Goal: Task Accomplishment & Management: Manage account settings

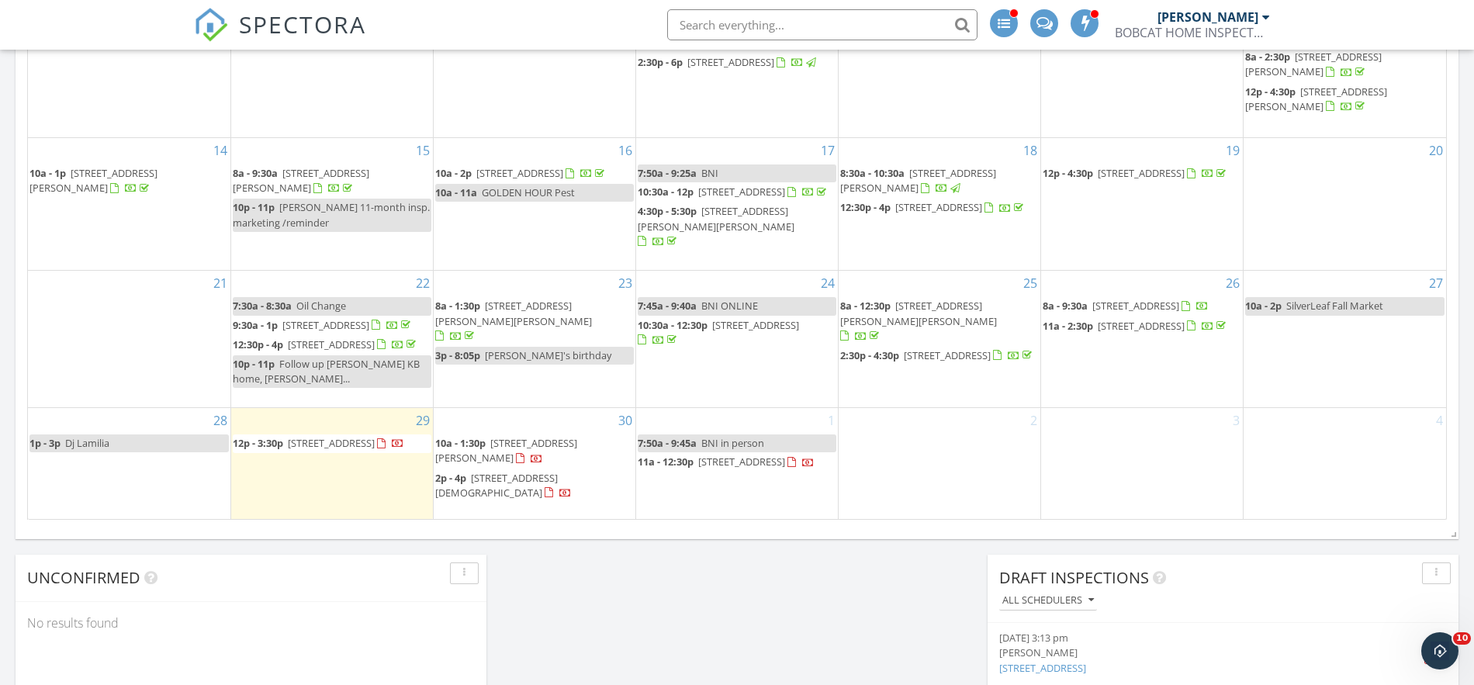
scroll to position [1053, 0]
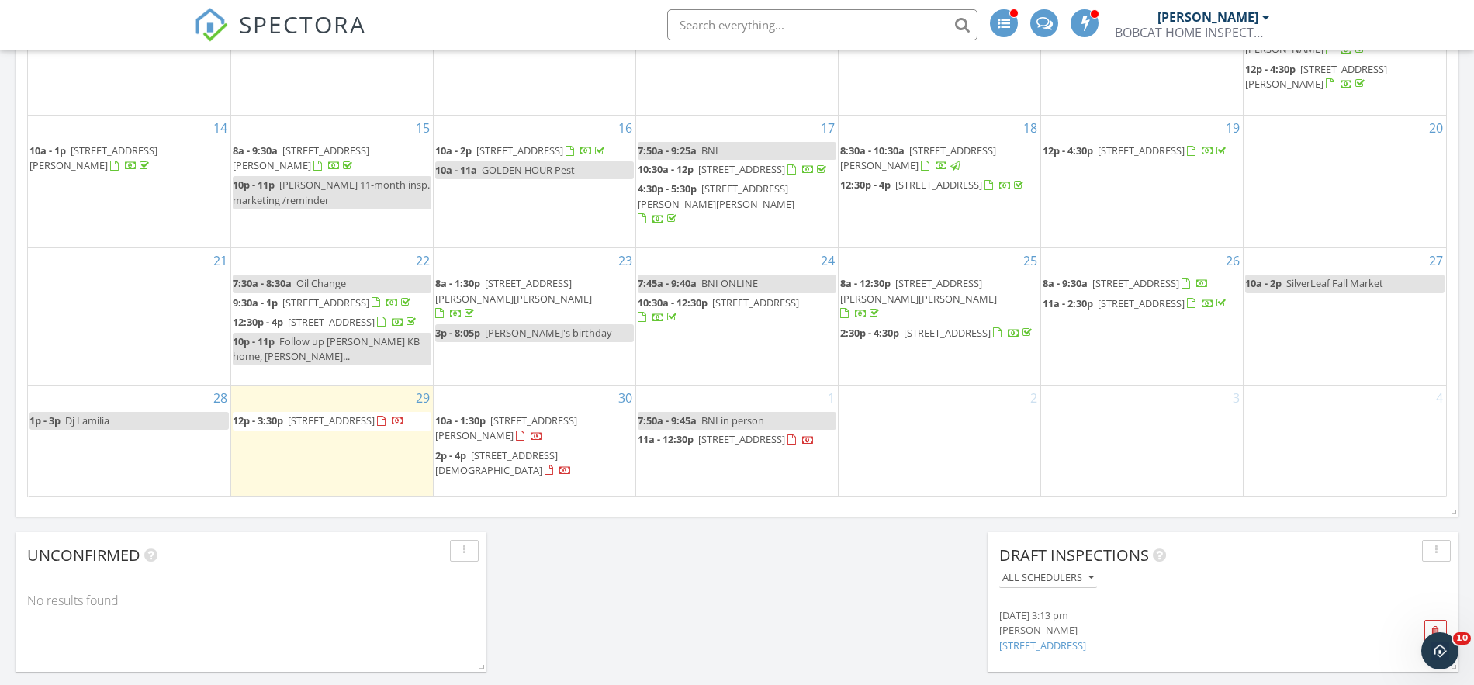
click at [695, 446] on link "11a - 12:30p 845 Silver Pine Dr, St. Augustine 32092" at bounding box center [726, 439] width 177 height 14
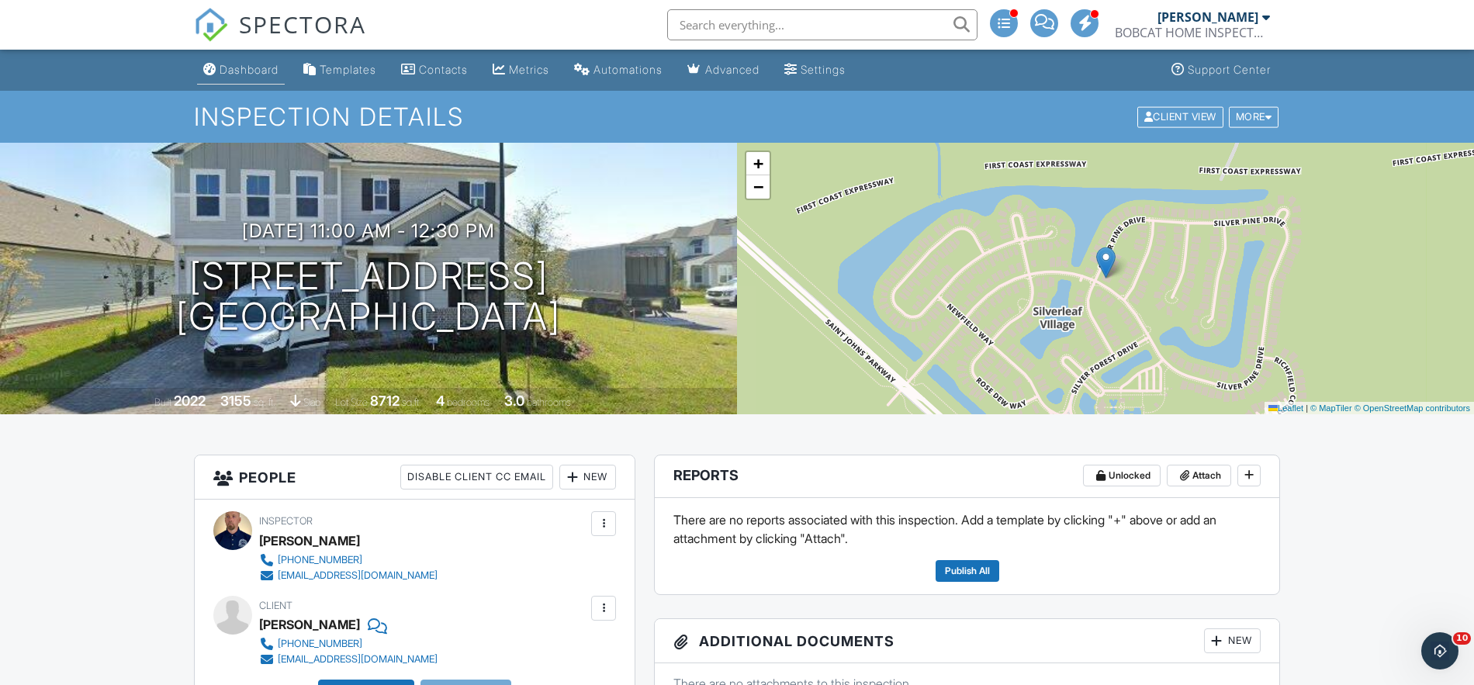
click at [247, 71] on div "Dashboard" at bounding box center [249, 69] width 59 height 13
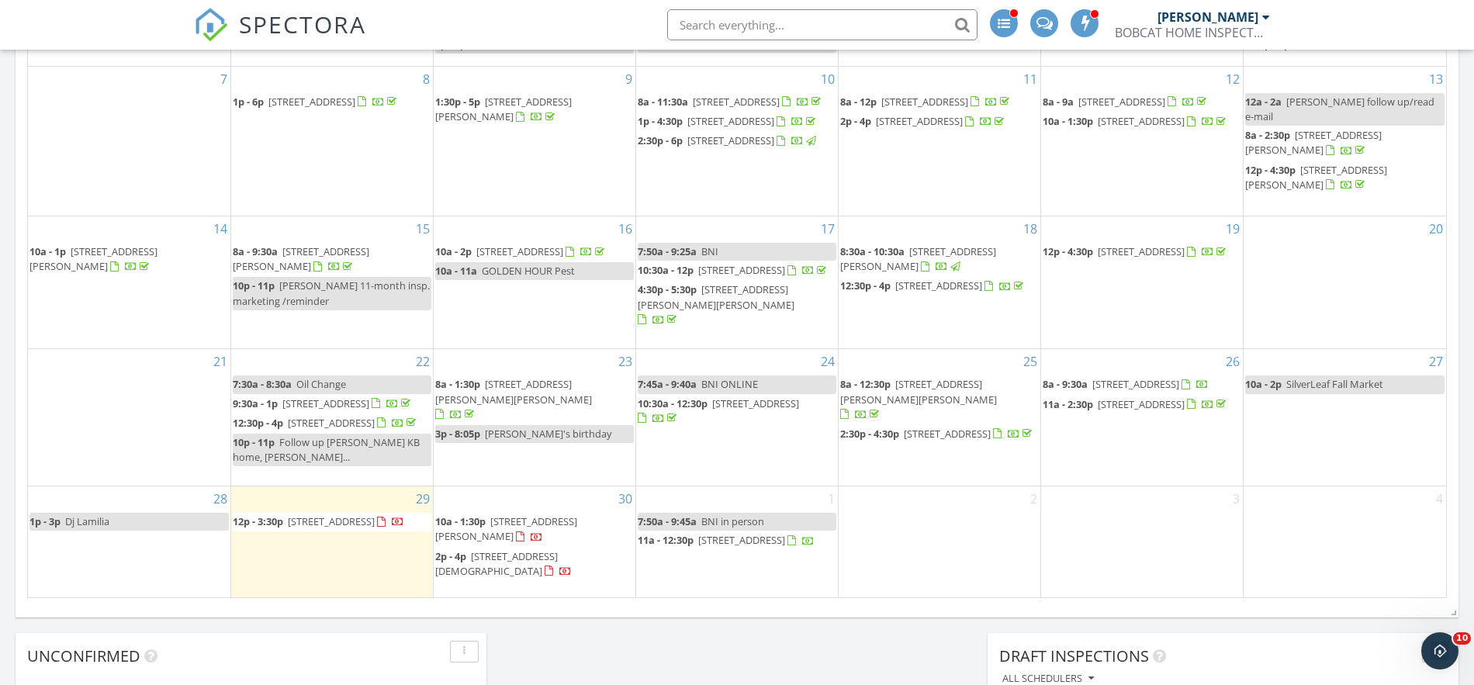
scroll to position [989, 0]
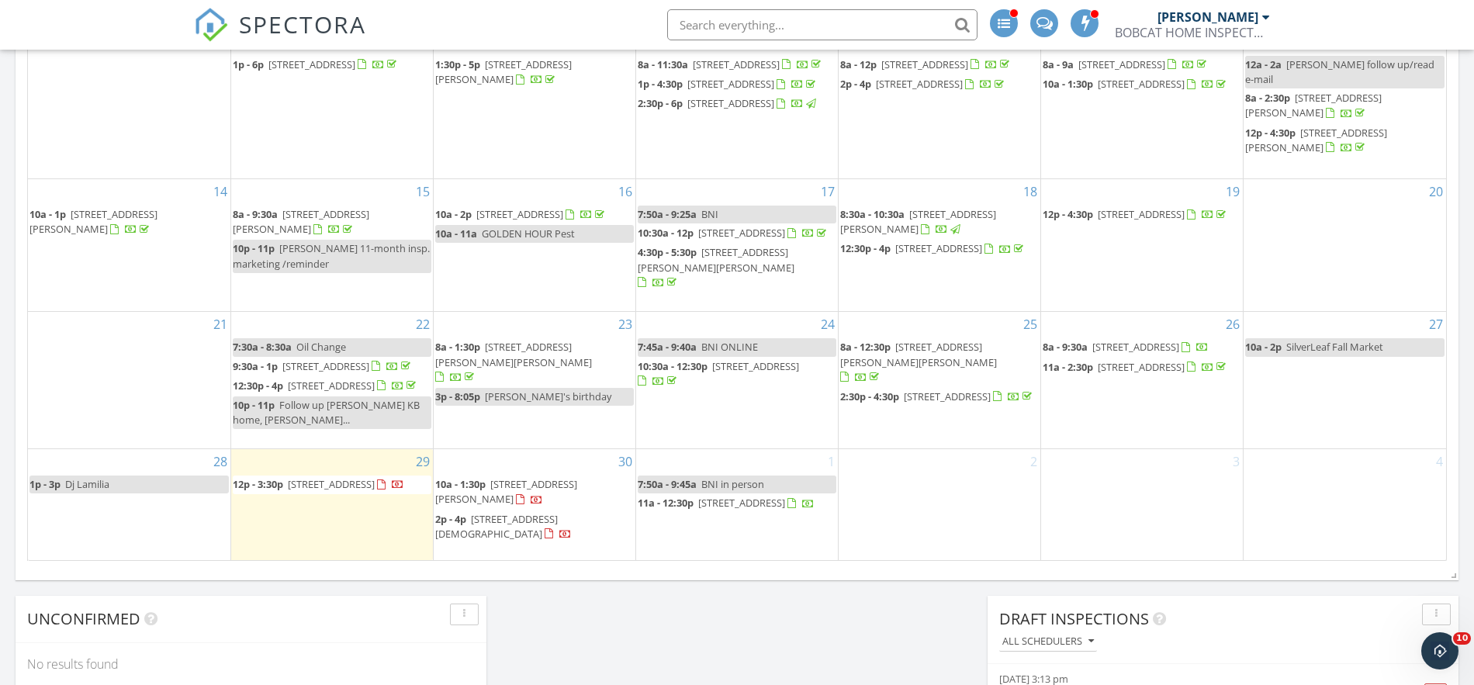
click at [500, 526] on span "[STREET_ADDRESS][DEMOGRAPHIC_DATA]" at bounding box center [496, 526] width 123 height 29
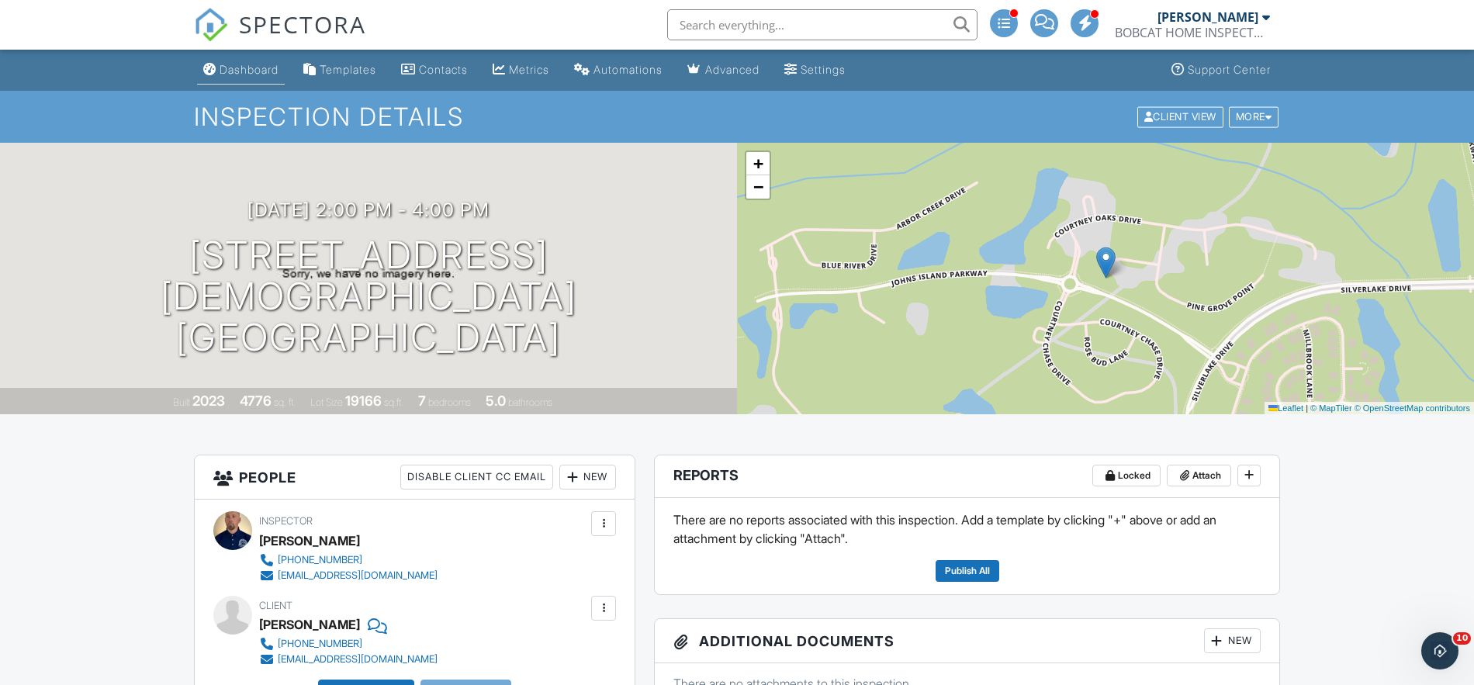
click at [248, 67] on div "Dashboard" at bounding box center [249, 69] width 59 height 13
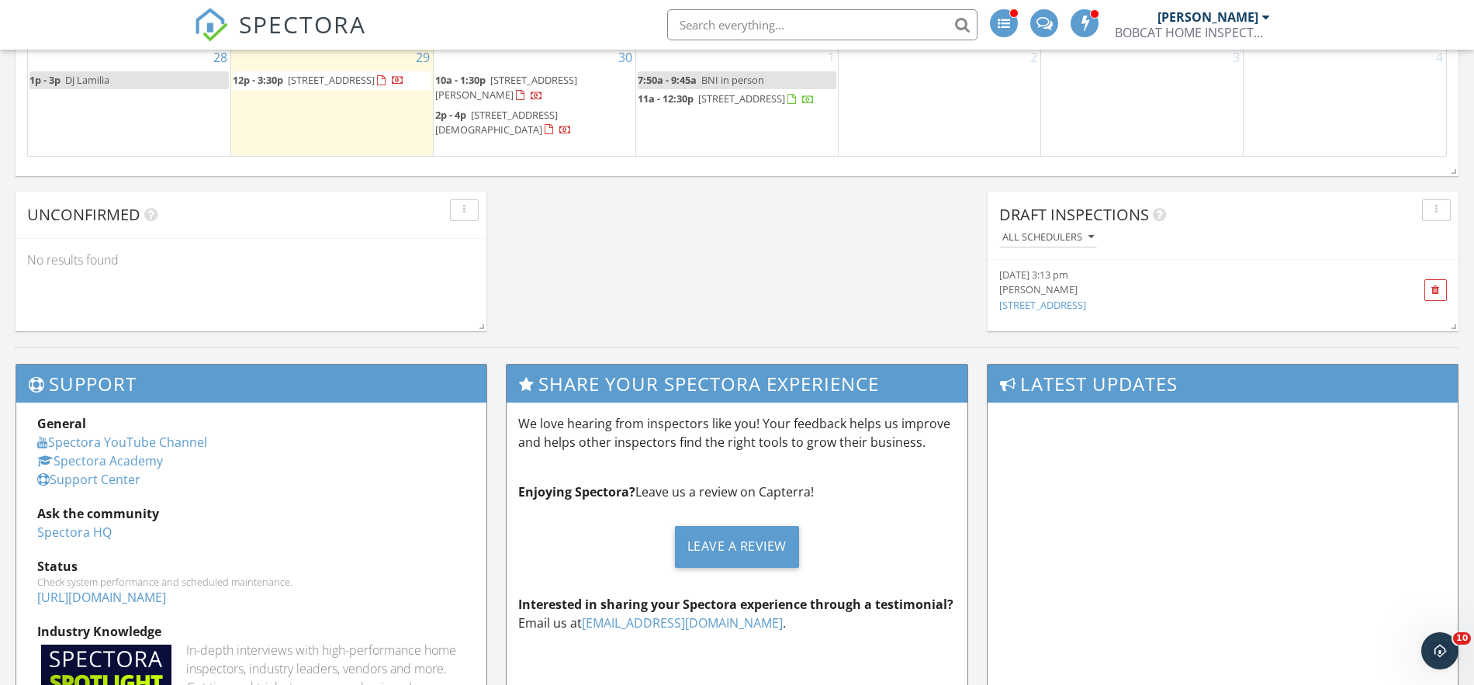
scroll to position [1276, 0]
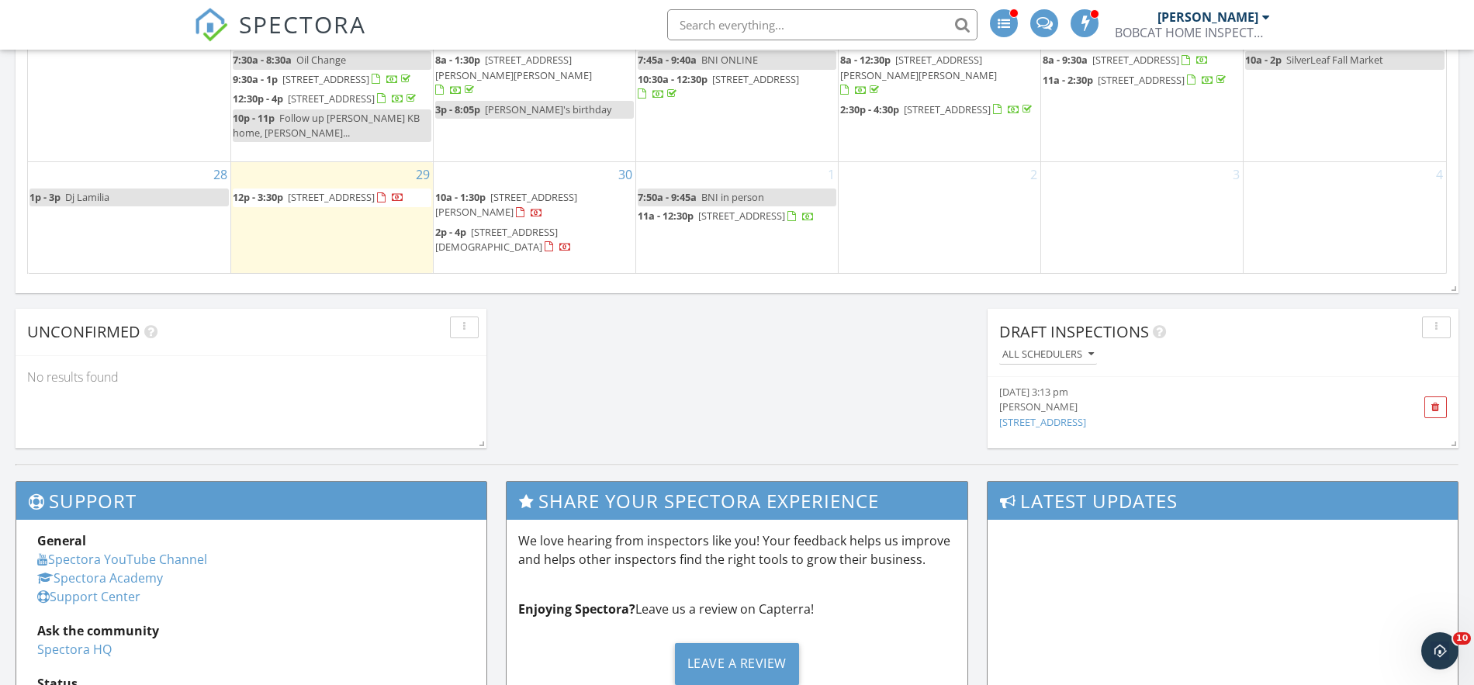
click at [507, 219] on span "206 Old Hale Wy 32259" at bounding box center [506, 204] width 142 height 29
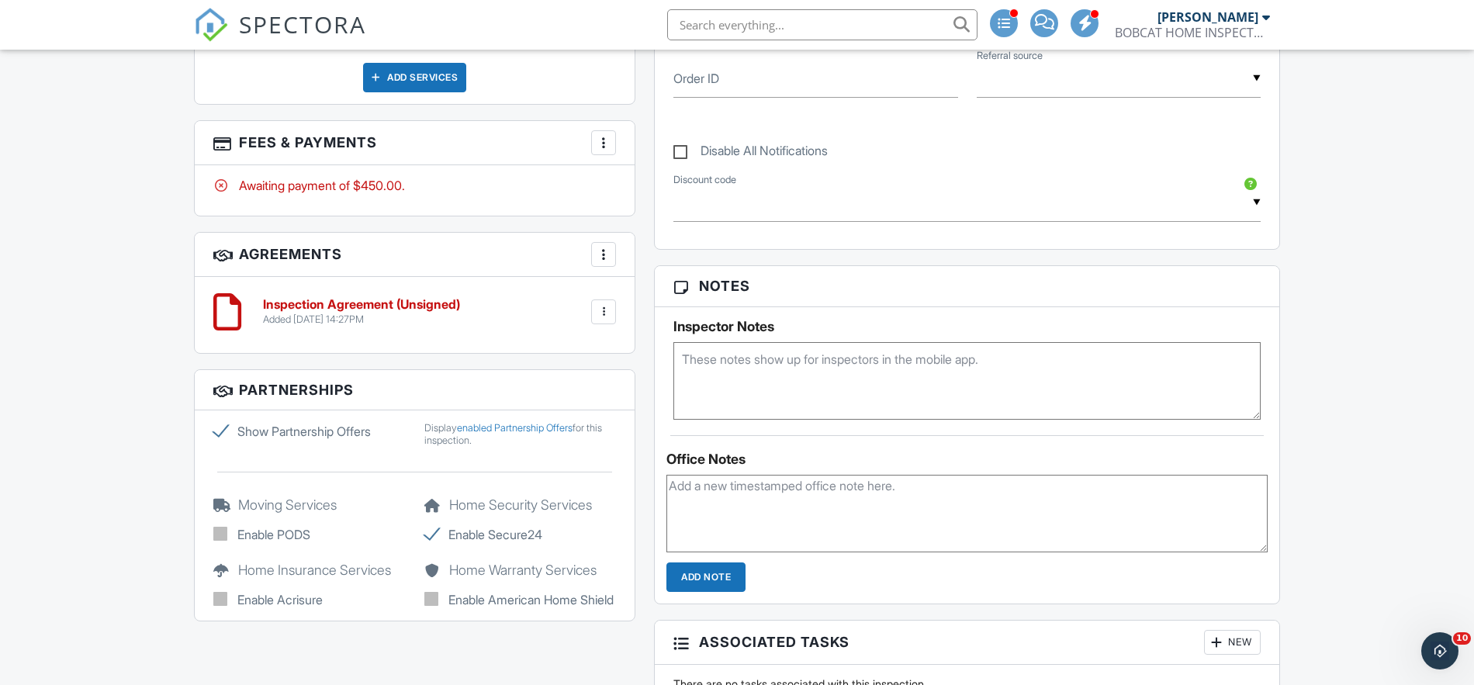
scroll to position [764, 0]
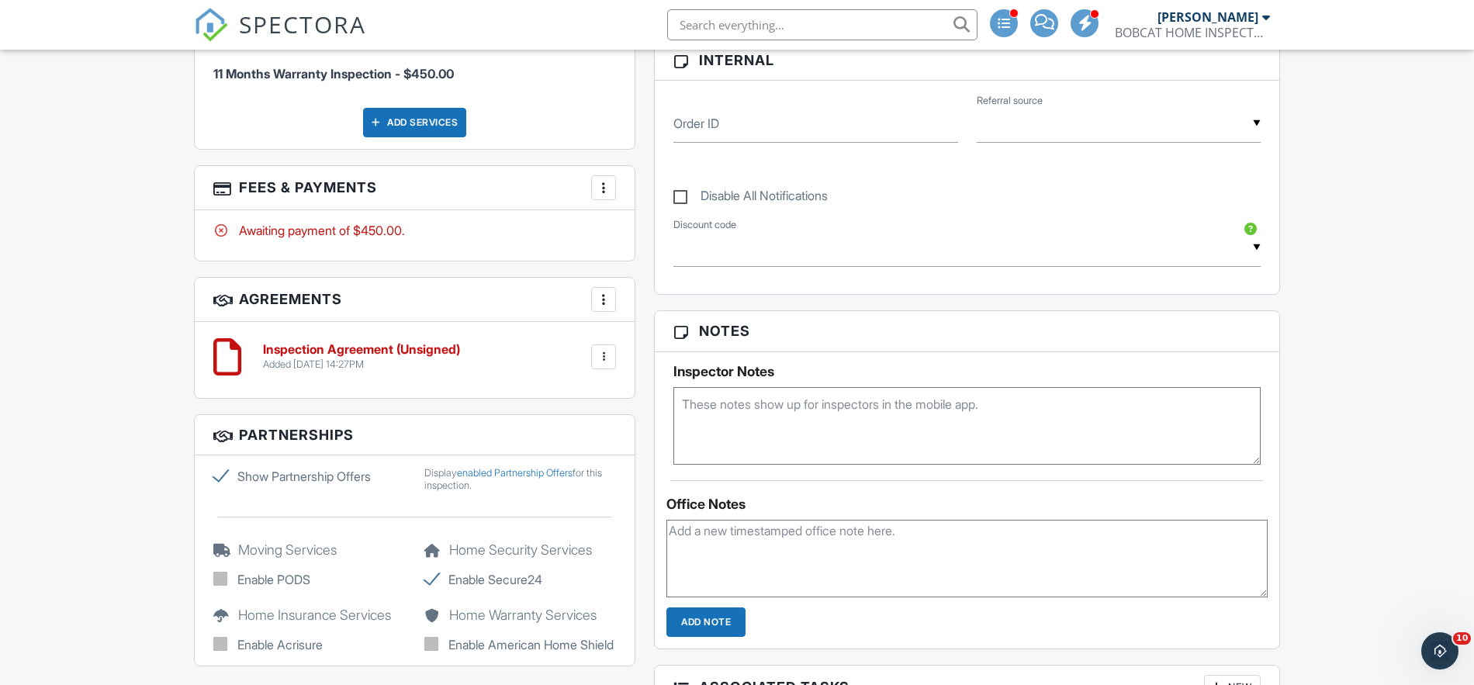
click at [598, 191] on div at bounding box center [604, 188] width 16 height 16
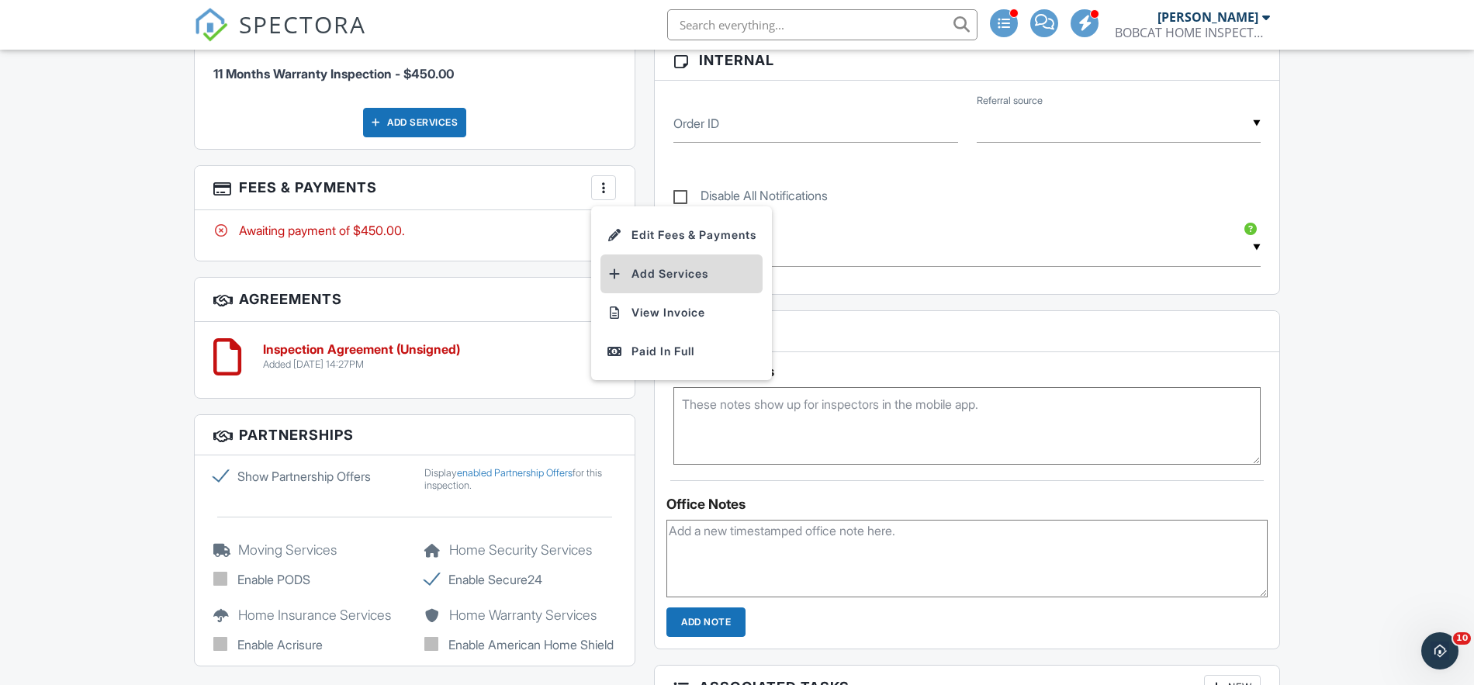
click at [676, 278] on li "Add Services" at bounding box center [681, 273] width 162 height 39
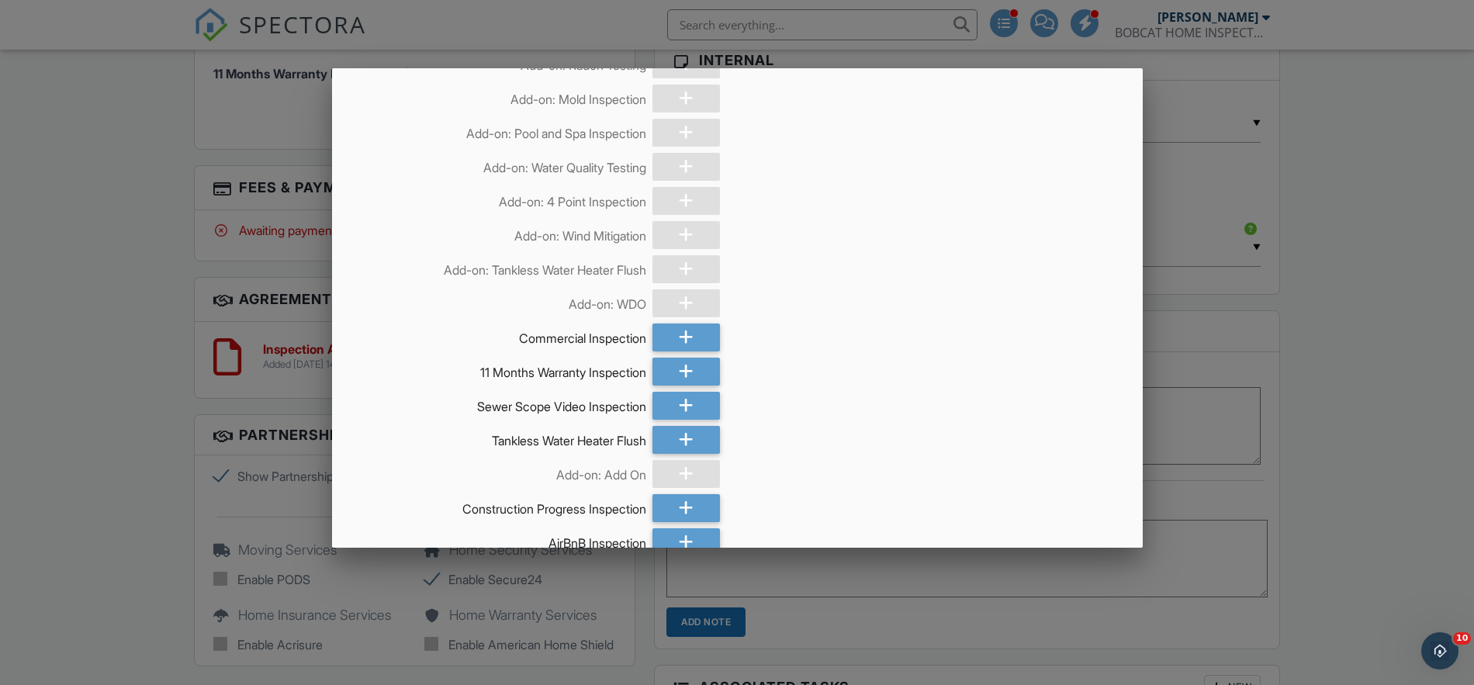
scroll to position [124, 0]
click at [688, 432] on icon at bounding box center [686, 437] width 15 height 28
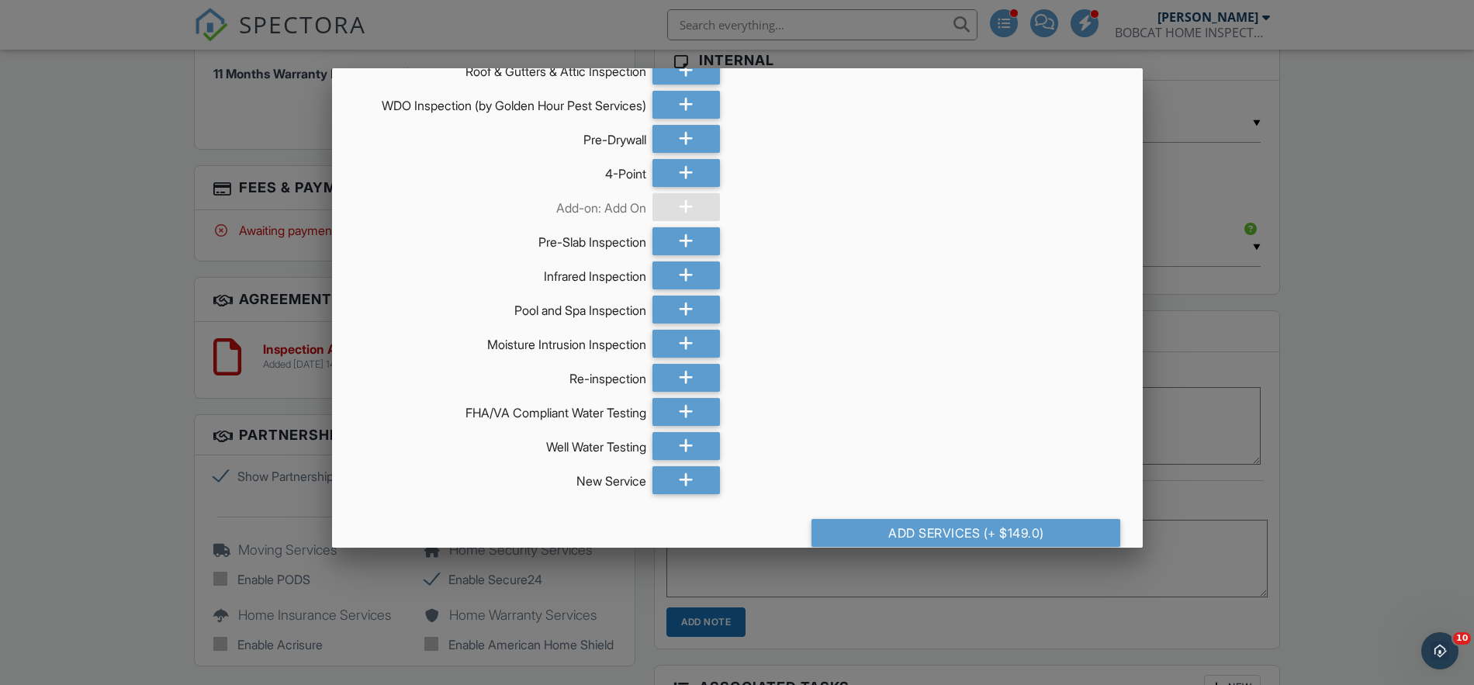
scroll to position [982, 0]
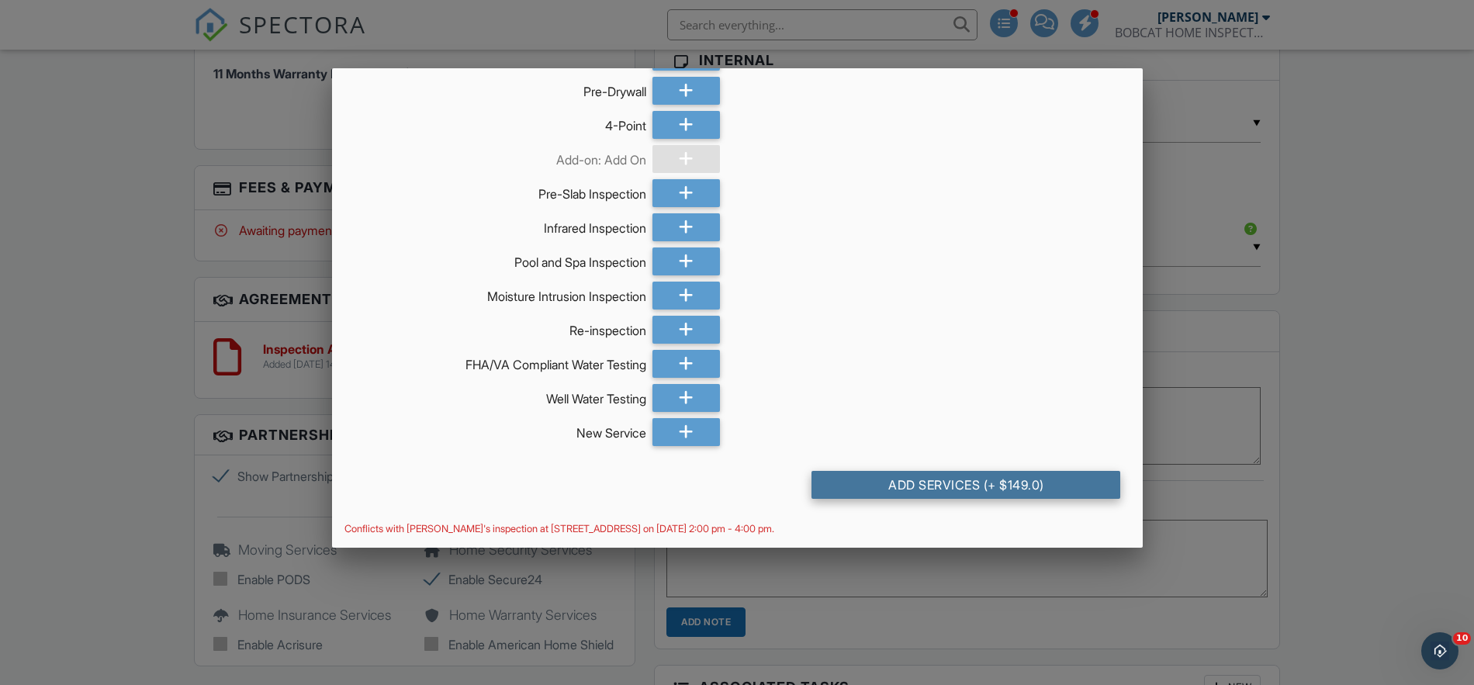
click at [1003, 489] on div "Add Services (+ $149.0)" at bounding box center [965, 485] width 309 height 28
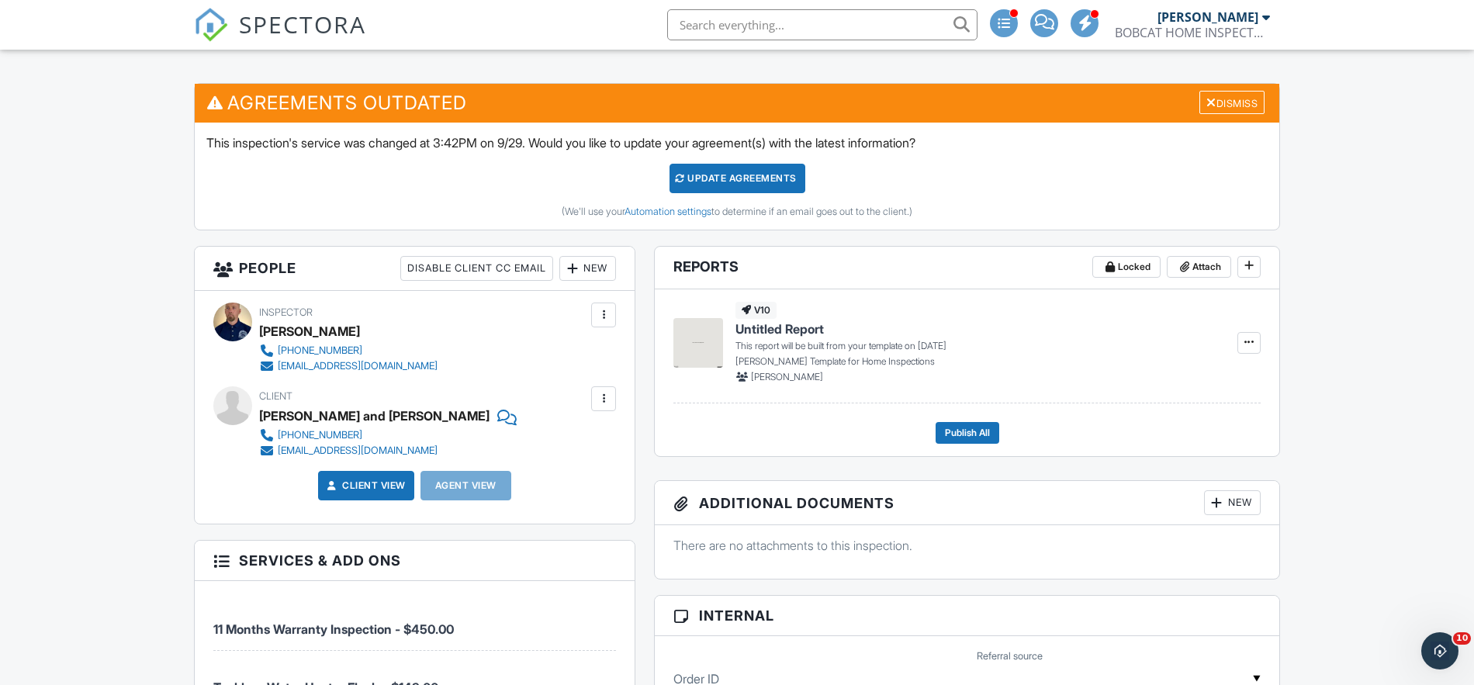
scroll to position [150, 0]
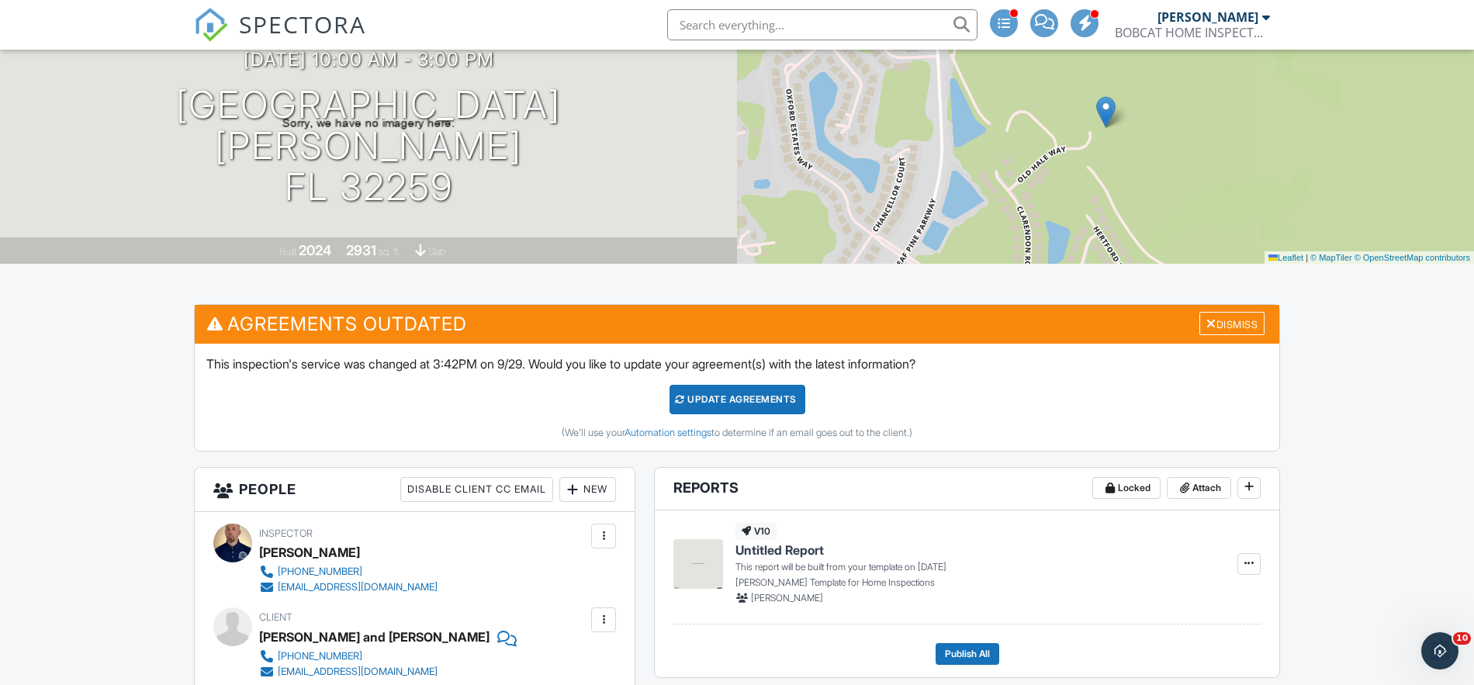
click at [767, 397] on div "Update Agreements" at bounding box center [737, 399] width 136 height 29
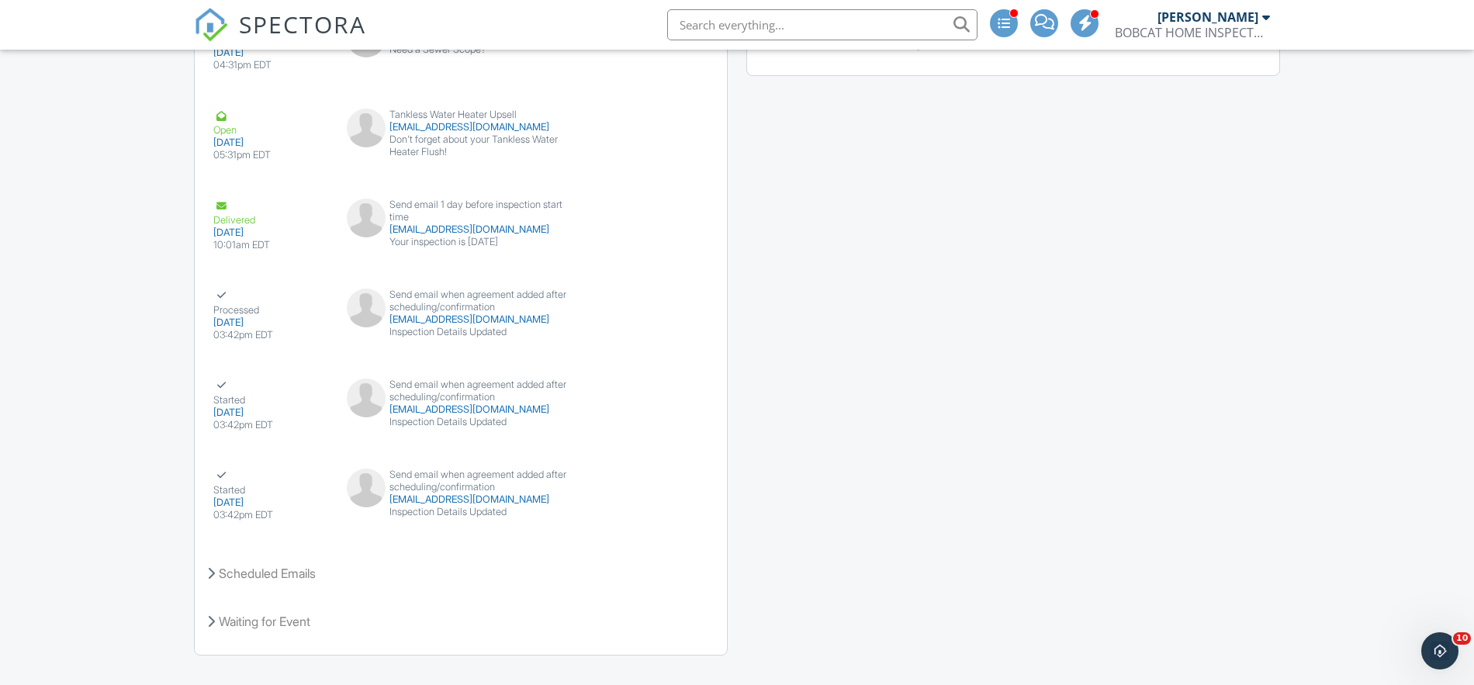
scroll to position [2226, 0]
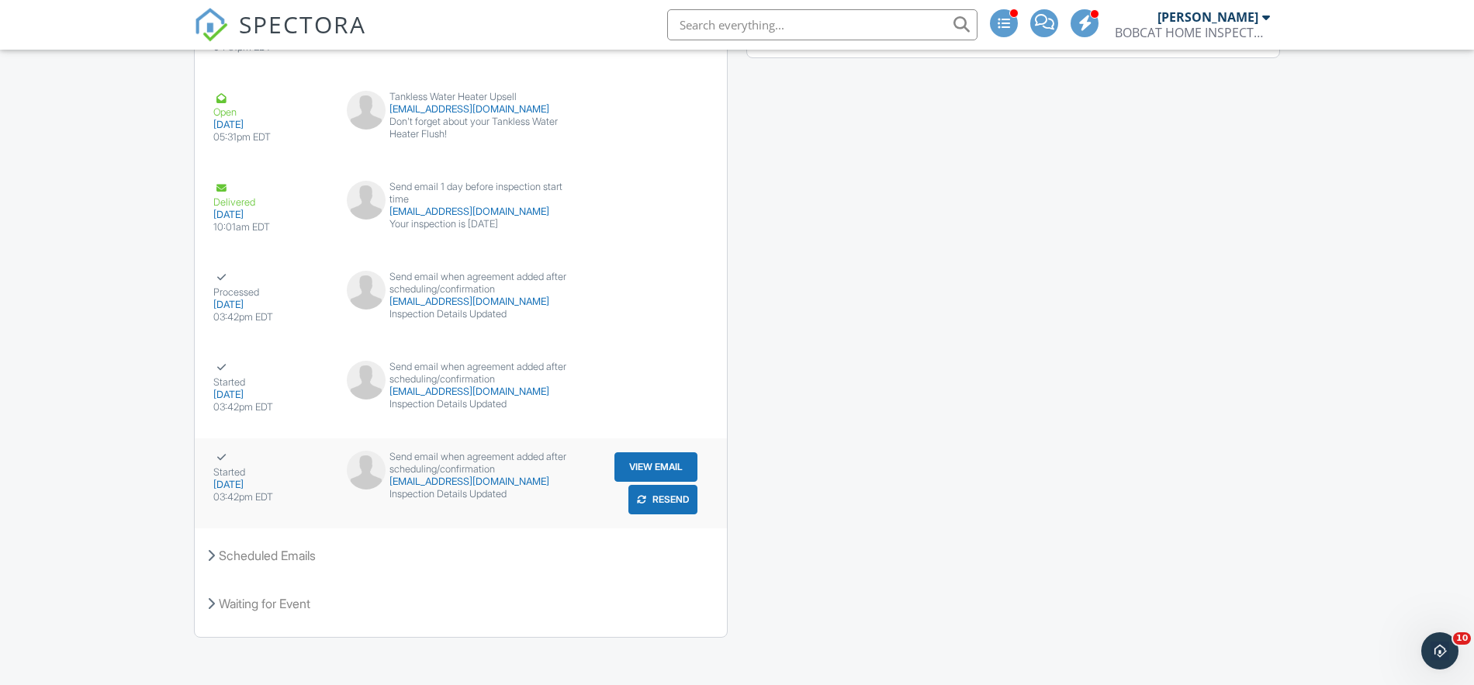
click at [644, 469] on button "View Email" at bounding box center [655, 466] width 83 height 29
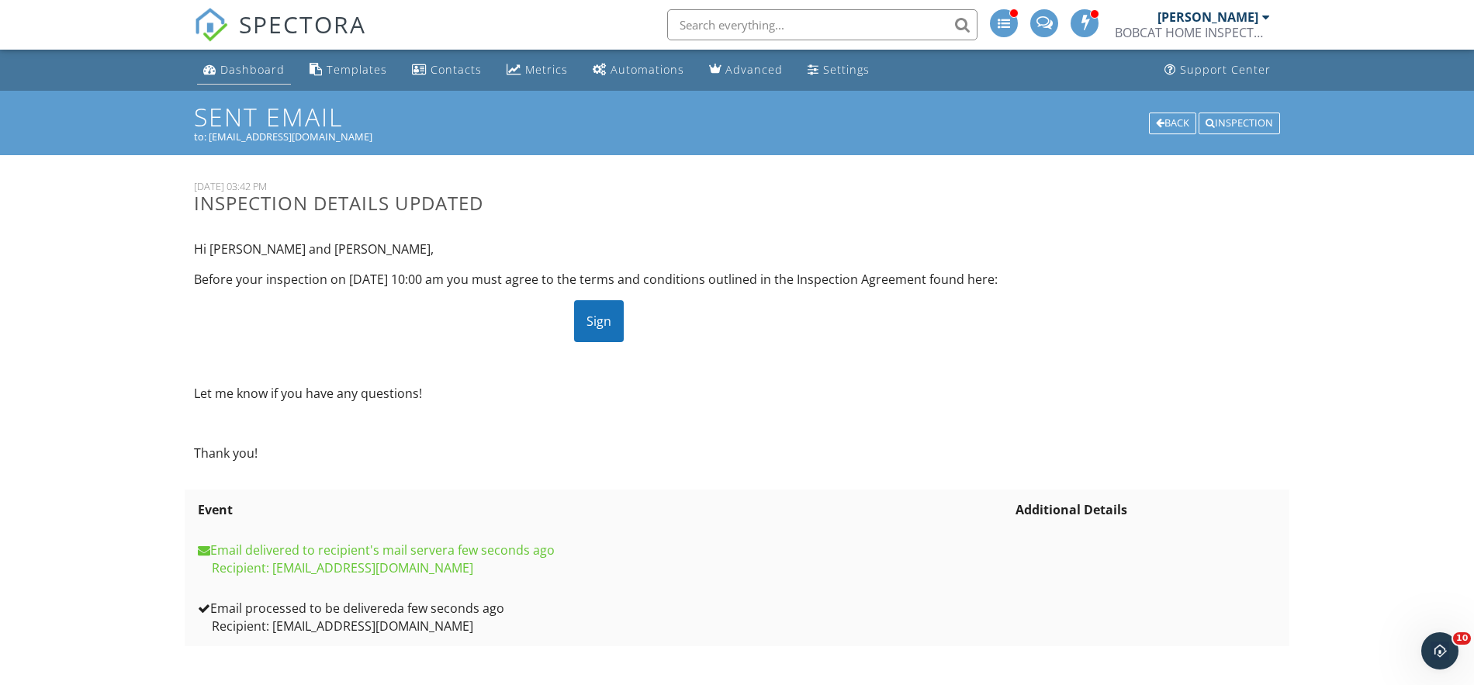
click at [264, 80] on link "Dashboard" at bounding box center [244, 70] width 94 height 29
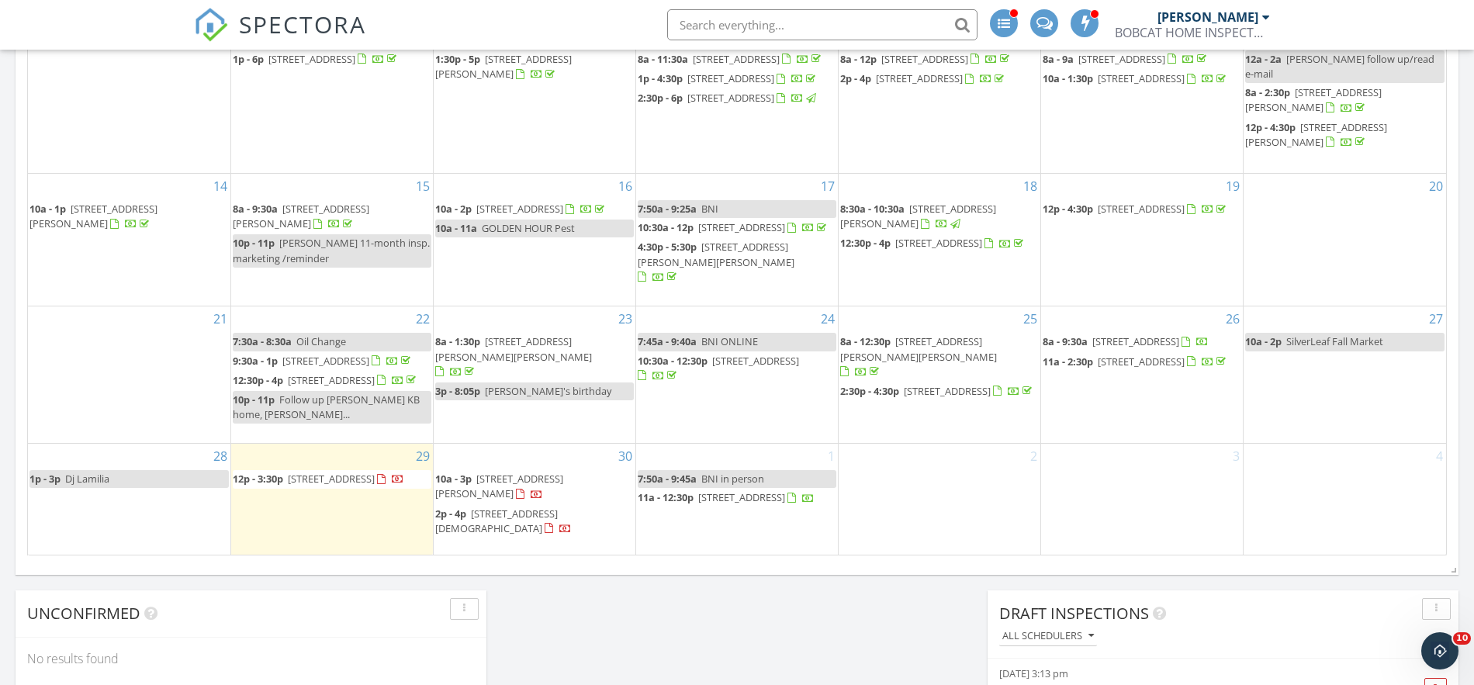
scroll to position [995, 0]
click at [278, 485] on span "12p - 3:30p" at bounding box center [258, 478] width 50 height 14
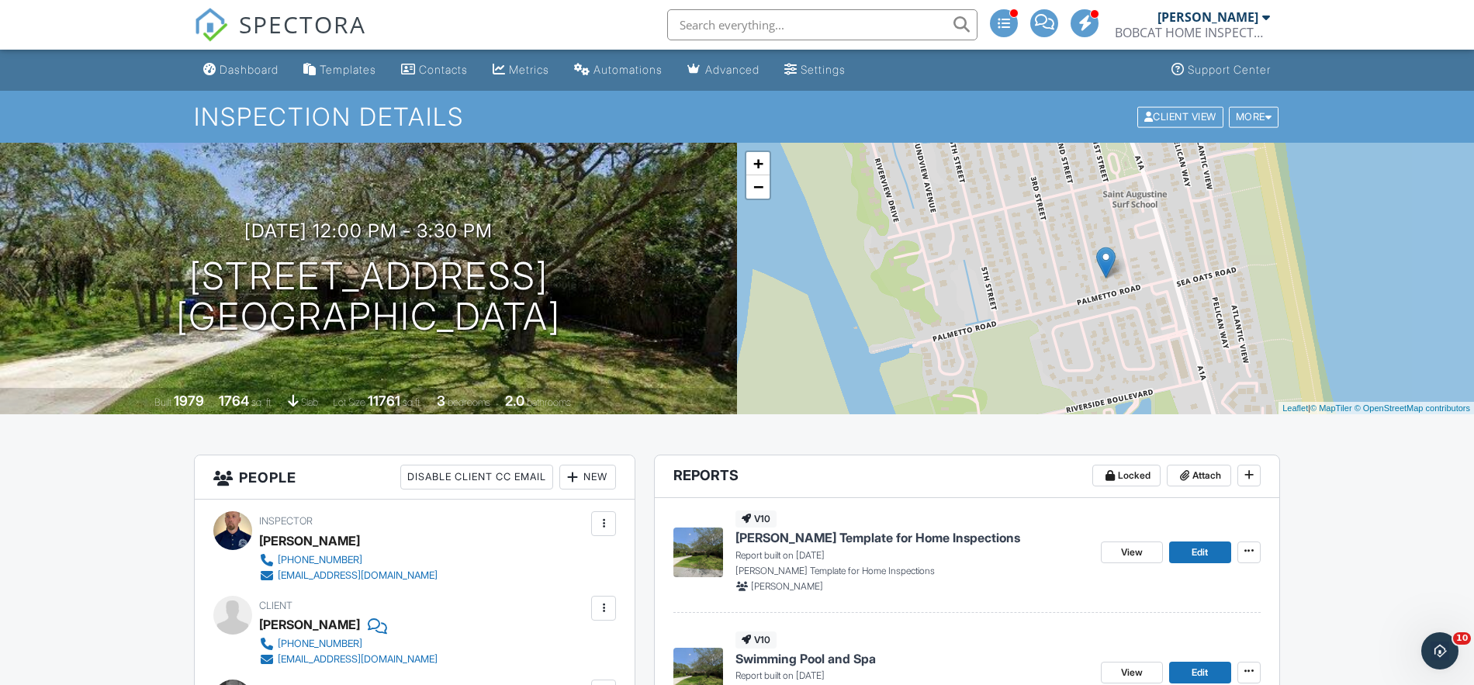
click at [309, 134] on div "Inspection Details Client View More Property Details Reschedule Reorder / Copy …" at bounding box center [737, 117] width 1474 height 52
click at [309, 126] on h1 "Inspection Details" at bounding box center [737, 116] width 1086 height 27
click at [310, 121] on h1 "Inspection Details" at bounding box center [737, 116] width 1086 height 27
click at [281, 33] on span "SPECTORA" at bounding box center [302, 24] width 127 height 33
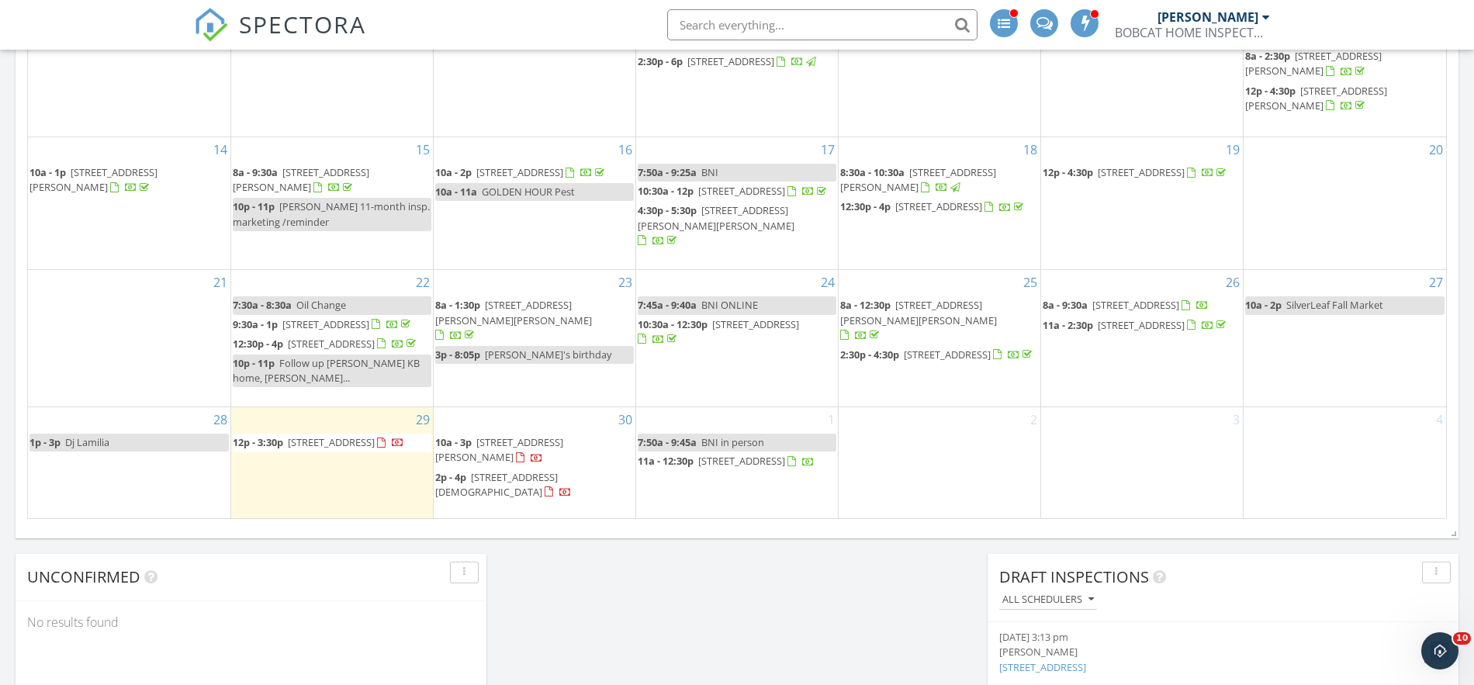
scroll to position [1030, 0]
click at [513, 463] on span "206 Old Hale Wy 32259" at bounding box center [499, 450] width 128 height 29
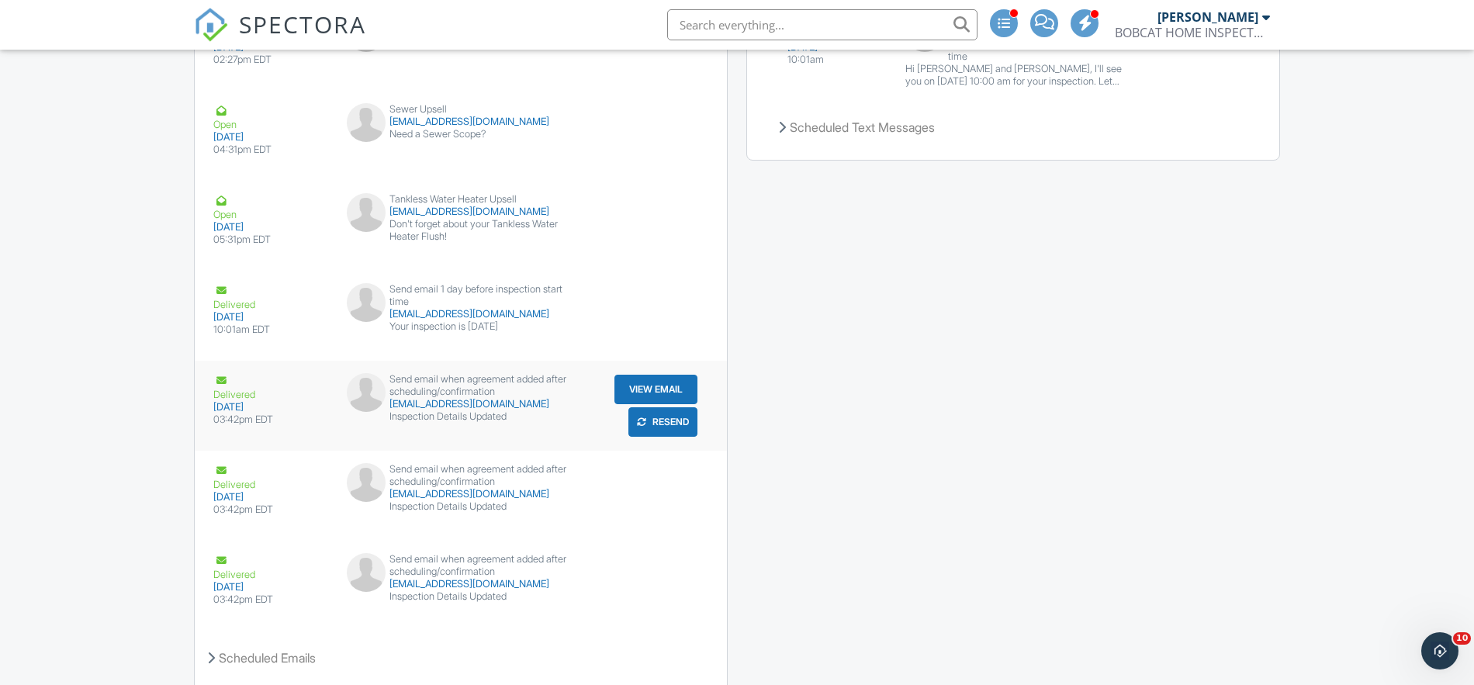
scroll to position [2152, 0]
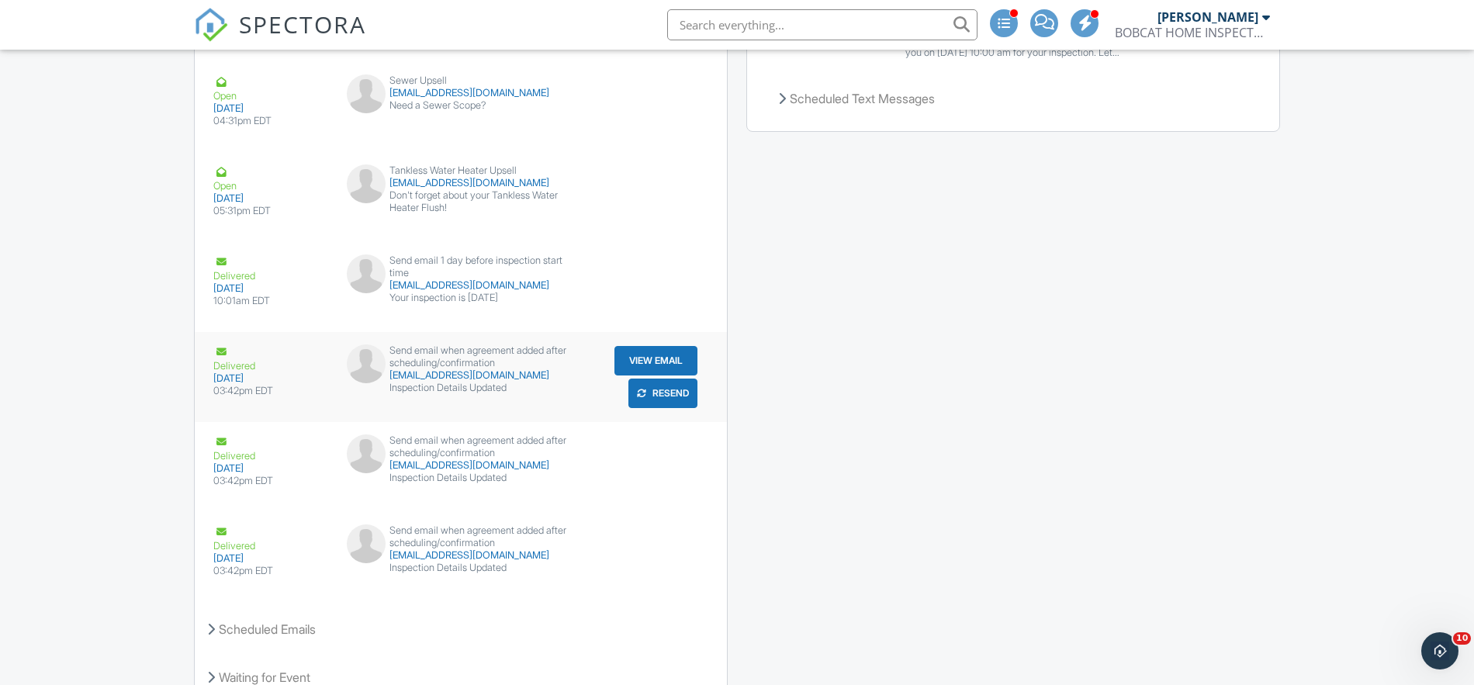
click at [648, 366] on button "View Email" at bounding box center [655, 360] width 83 height 29
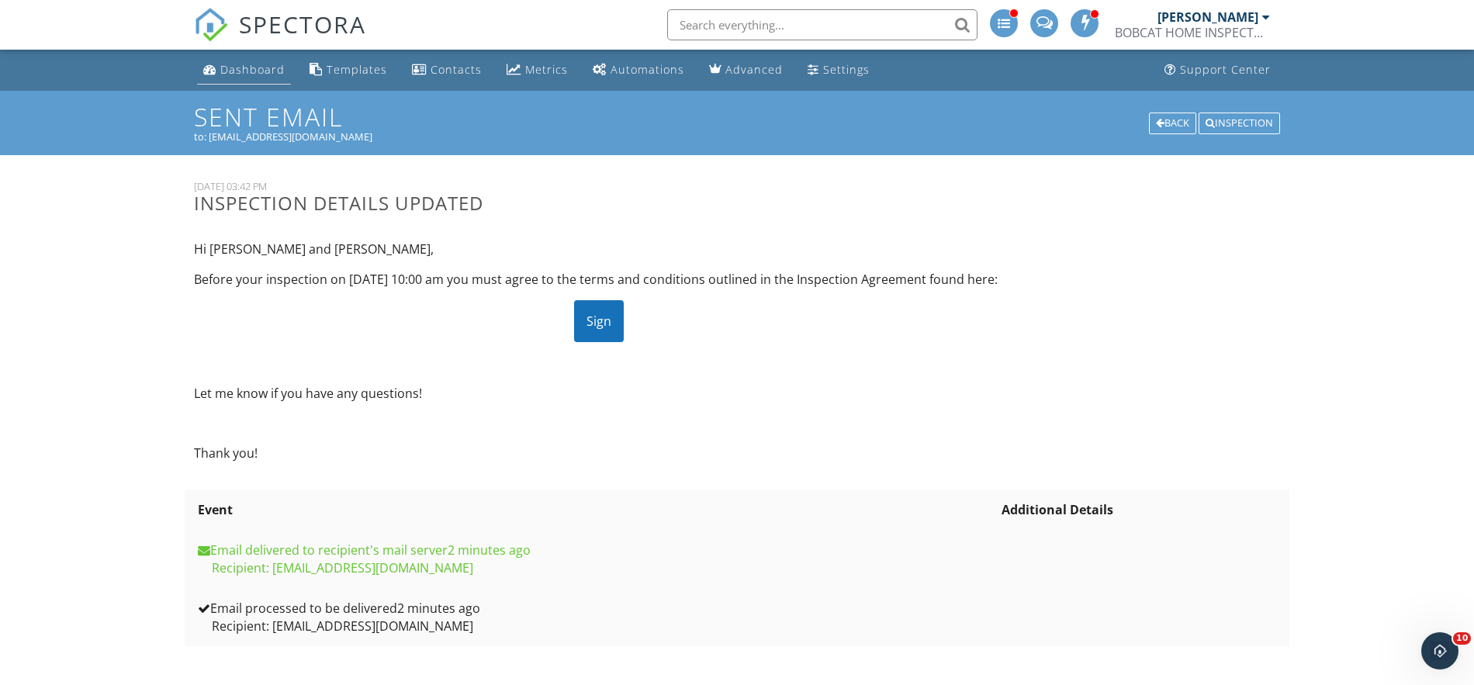
click at [226, 71] on div "Dashboard" at bounding box center [252, 69] width 64 height 15
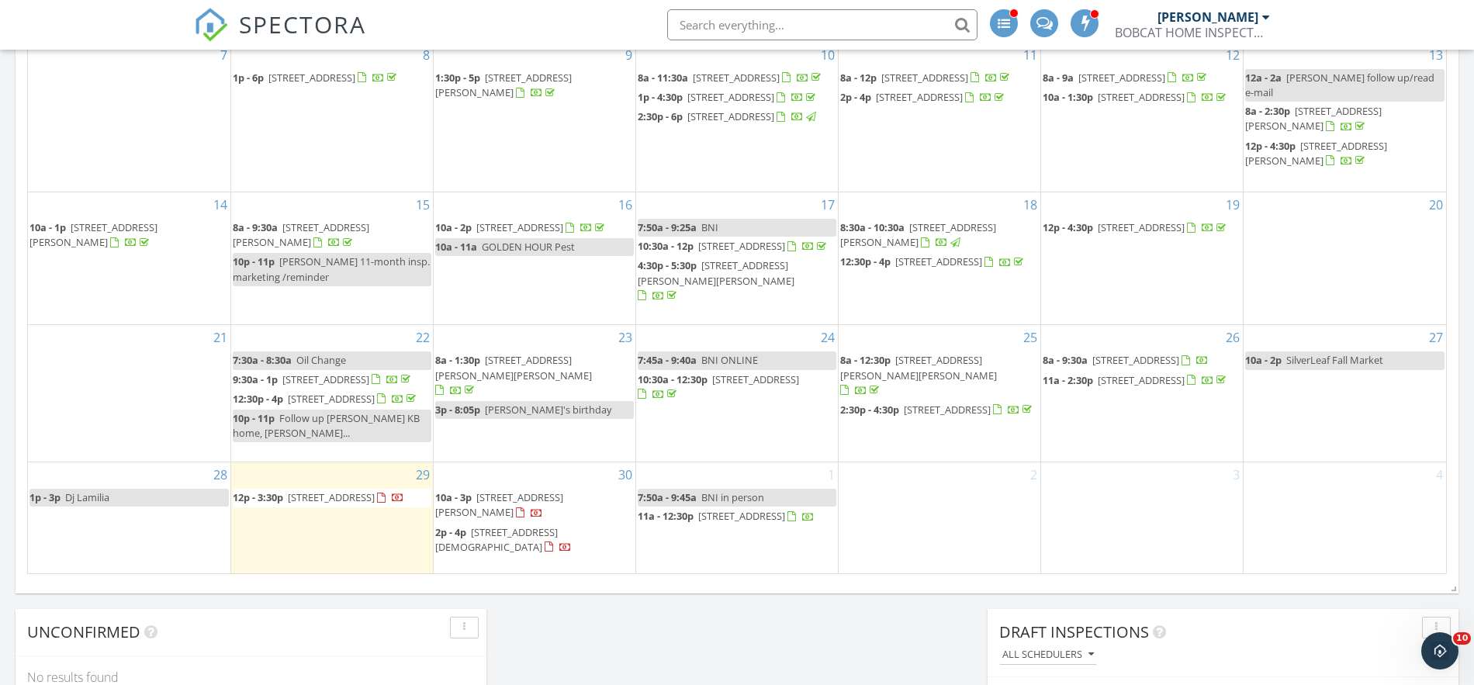
scroll to position [1021, 0]
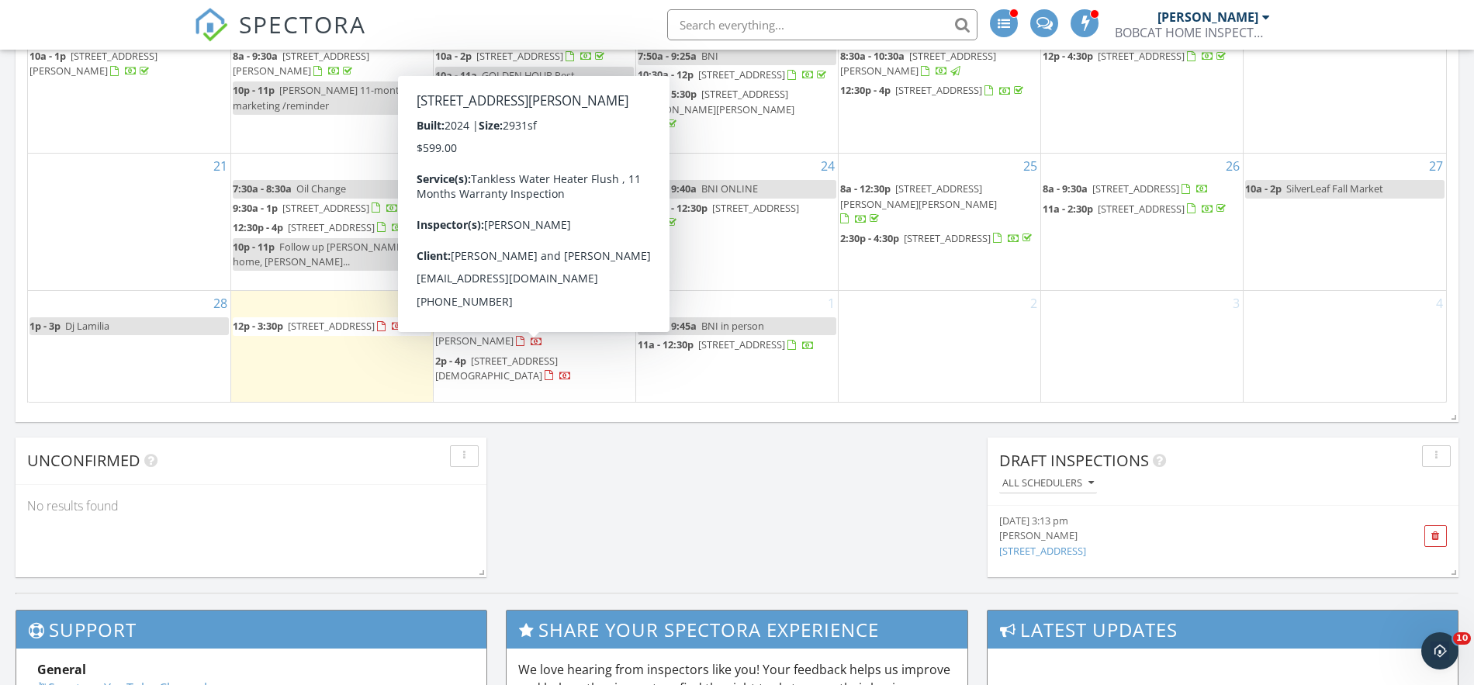
click at [506, 347] on span "[STREET_ADDRESS][PERSON_NAME]" at bounding box center [499, 333] width 128 height 29
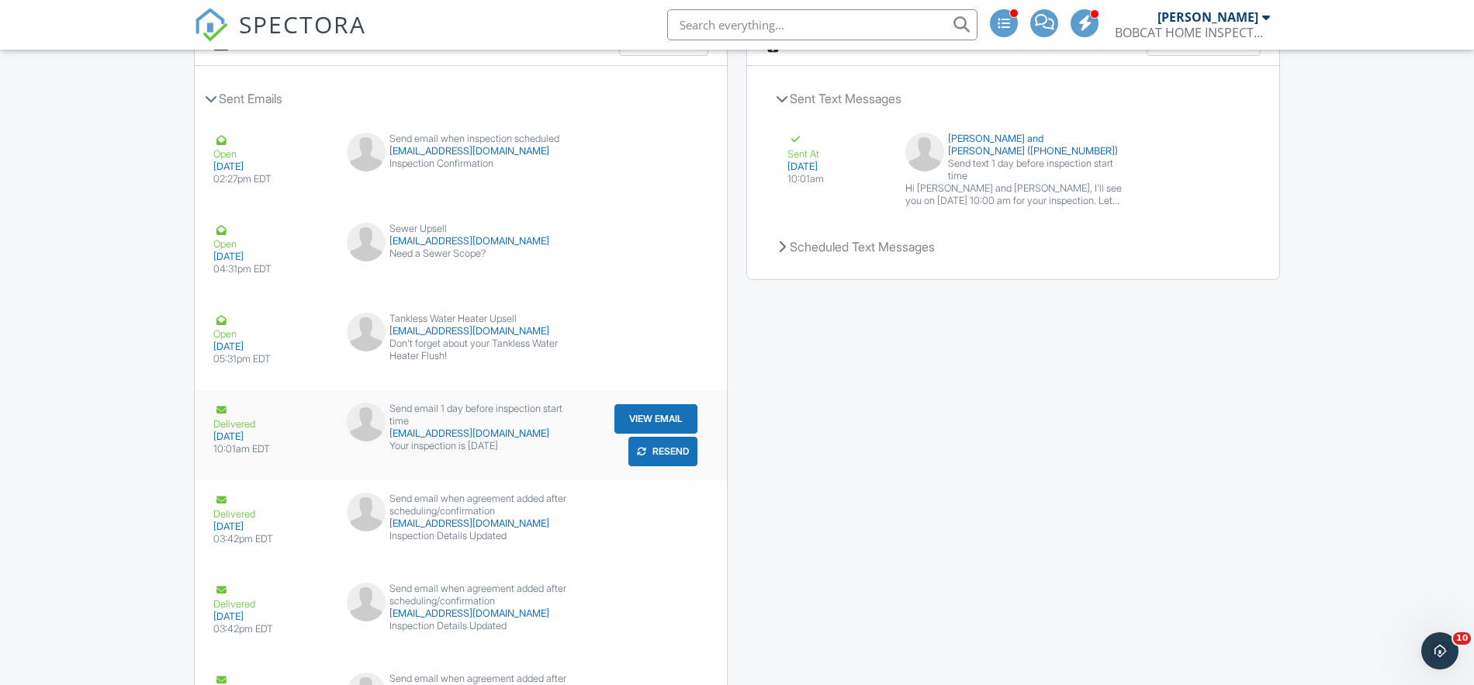
scroll to position [2235, 0]
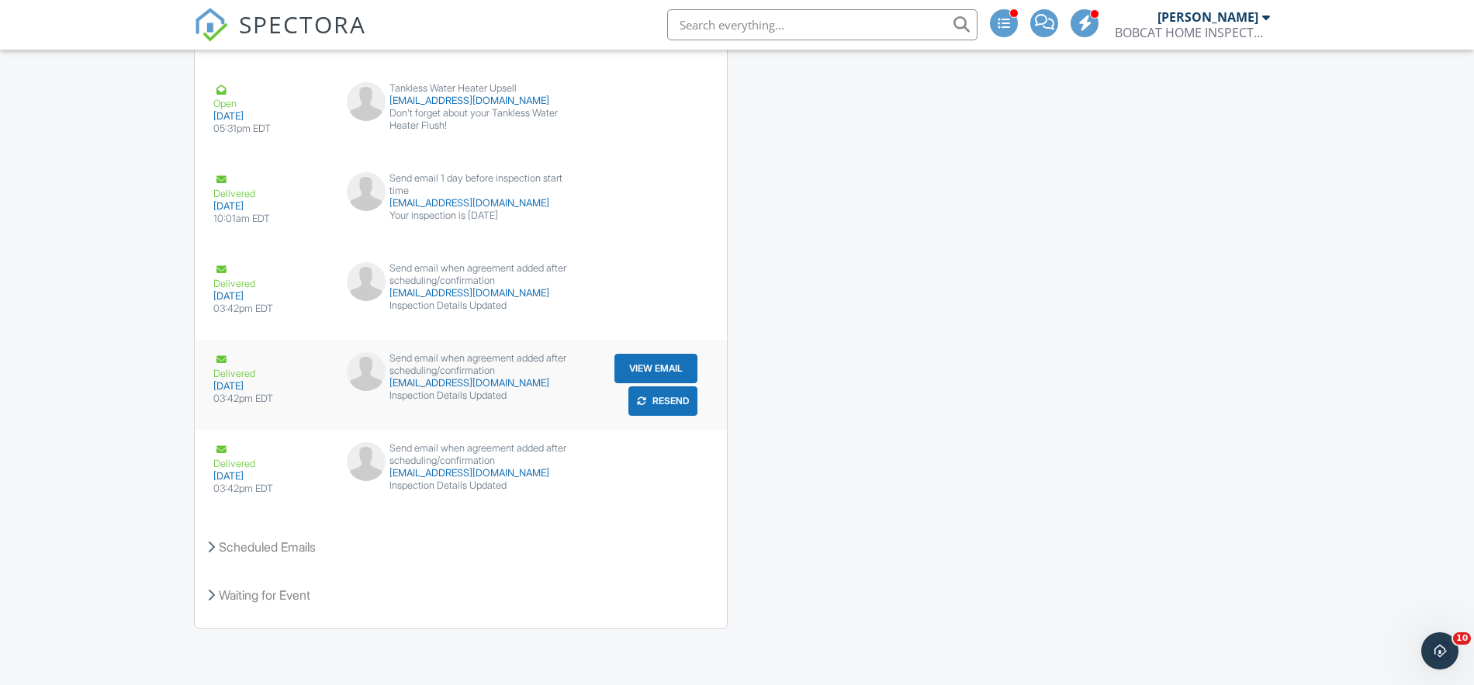
click at [631, 372] on button "View Email" at bounding box center [655, 368] width 83 height 29
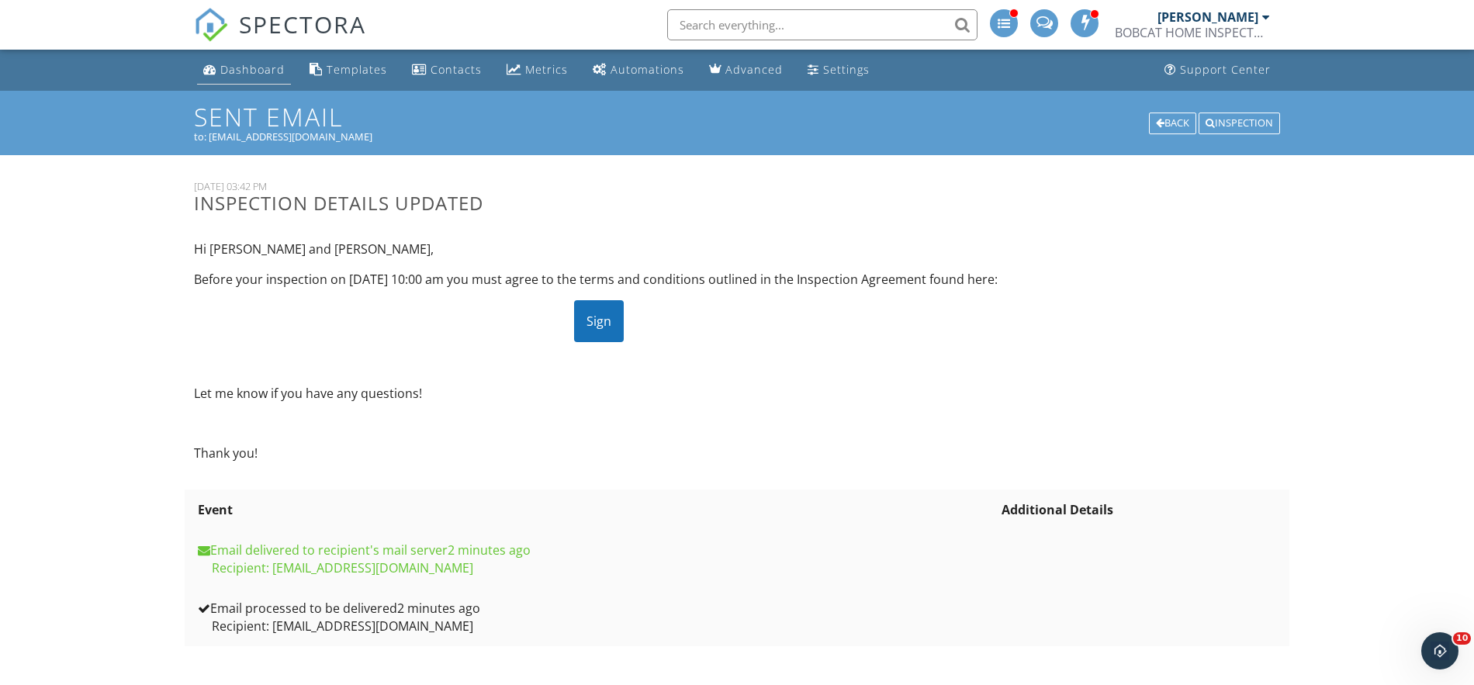
click at [240, 66] on div "Dashboard" at bounding box center [252, 69] width 64 height 15
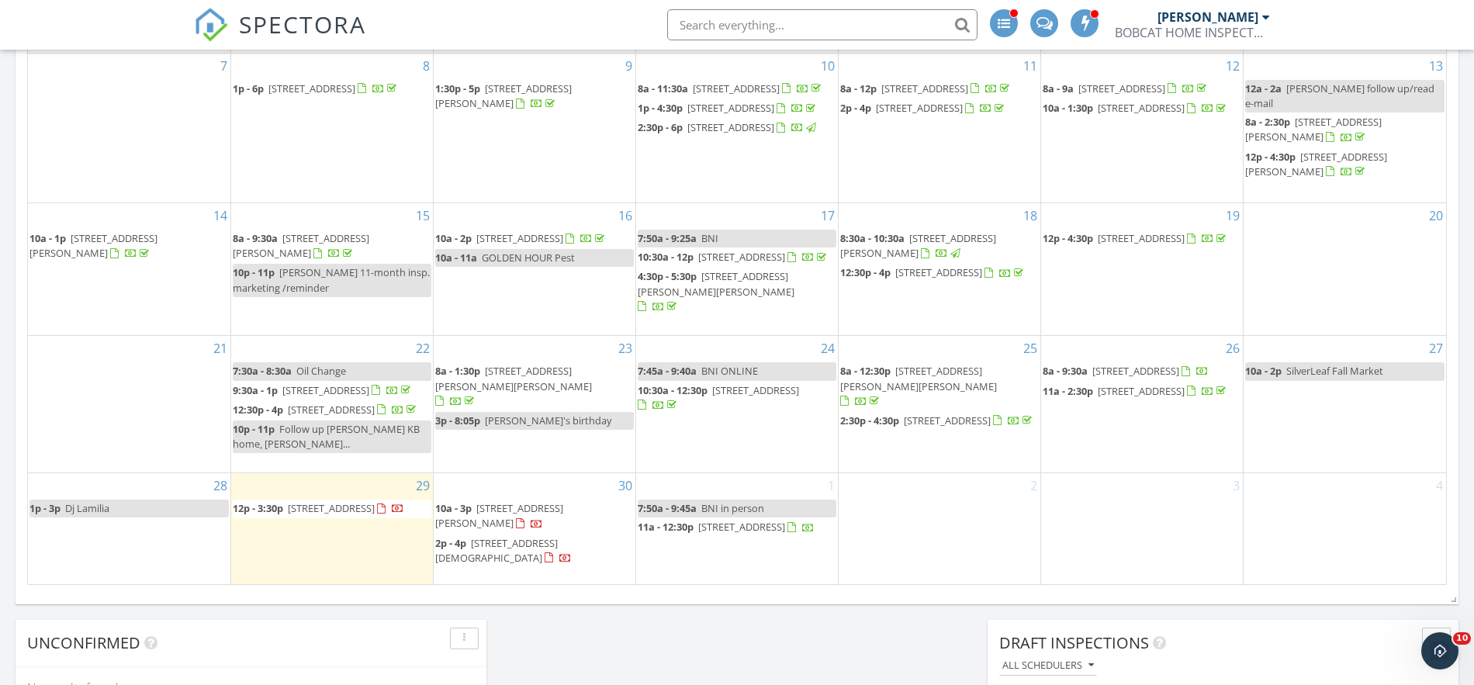
scroll to position [1094, 0]
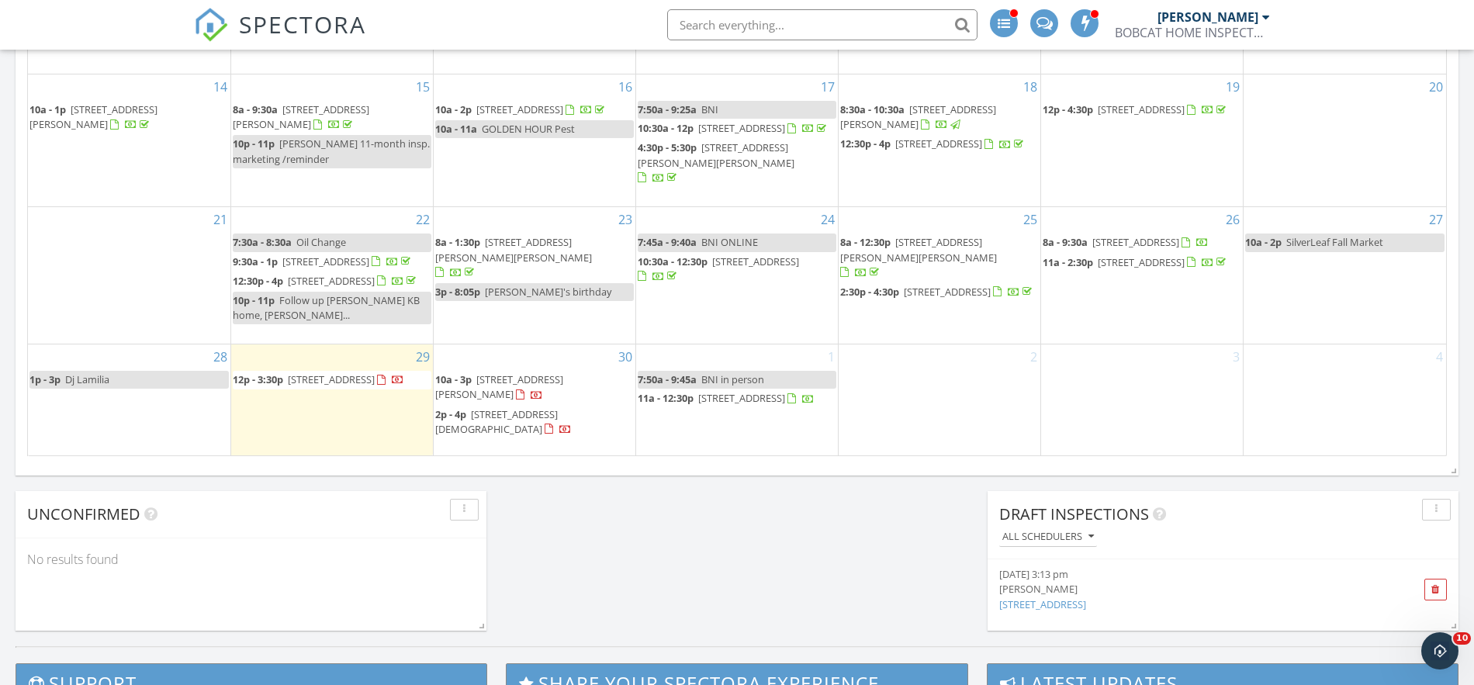
click at [513, 401] on span "[STREET_ADDRESS][PERSON_NAME]" at bounding box center [499, 386] width 128 height 29
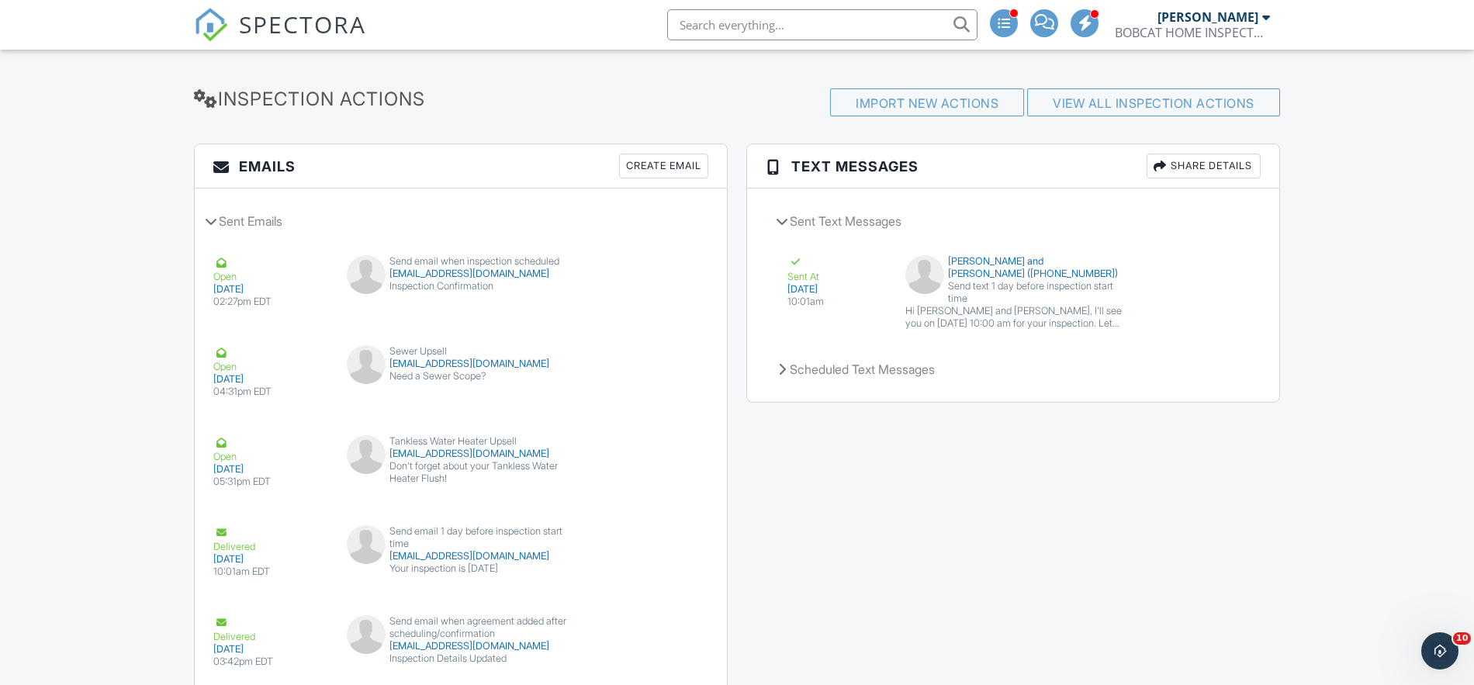
scroll to position [2235, 0]
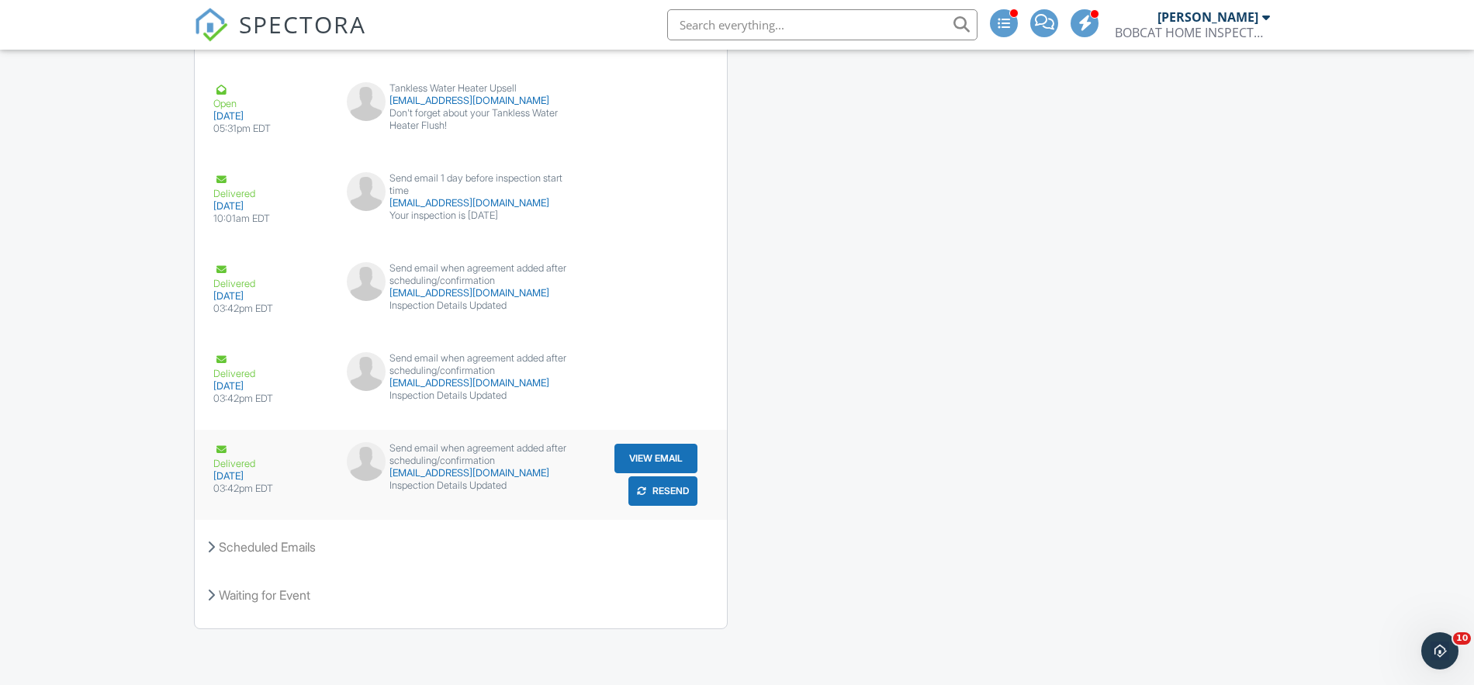
click at [654, 458] on button "View Email" at bounding box center [655, 458] width 83 height 29
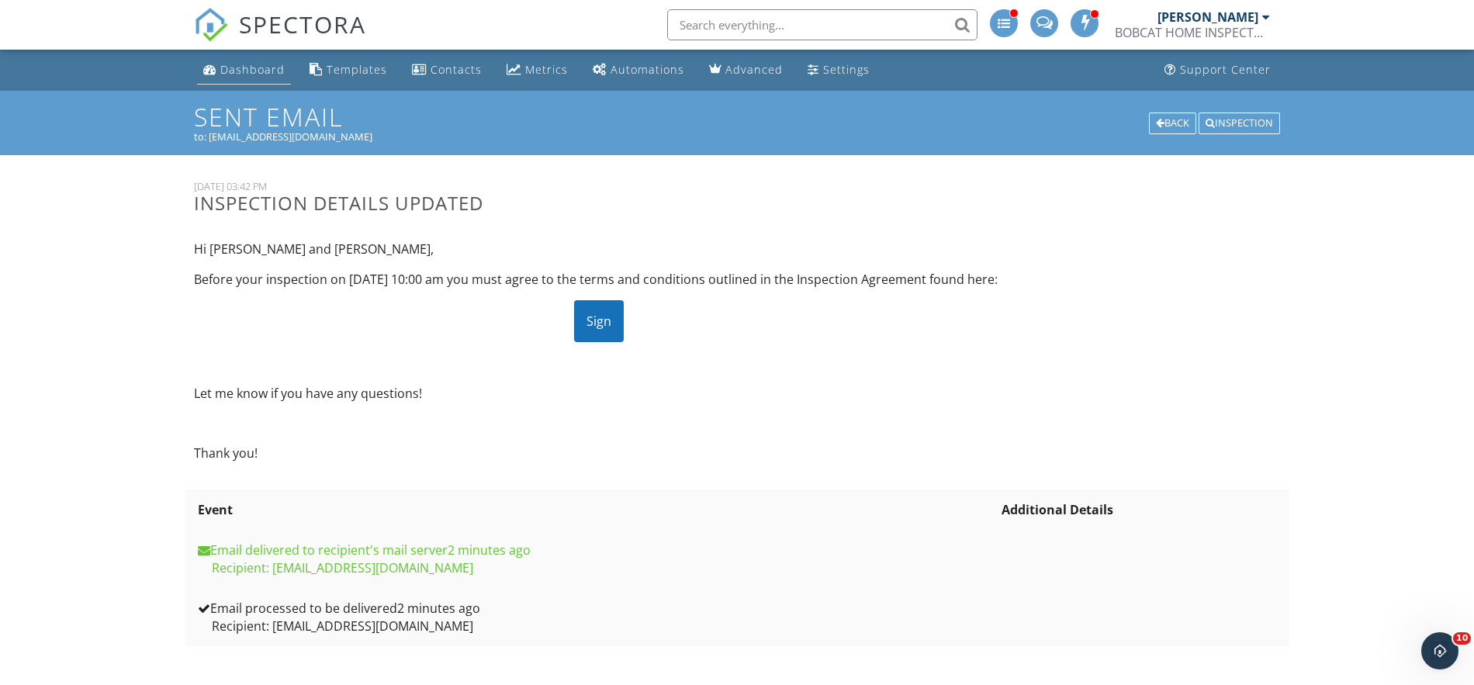
click at [229, 71] on div "Dashboard" at bounding box center [252, 69] width 64 height 15
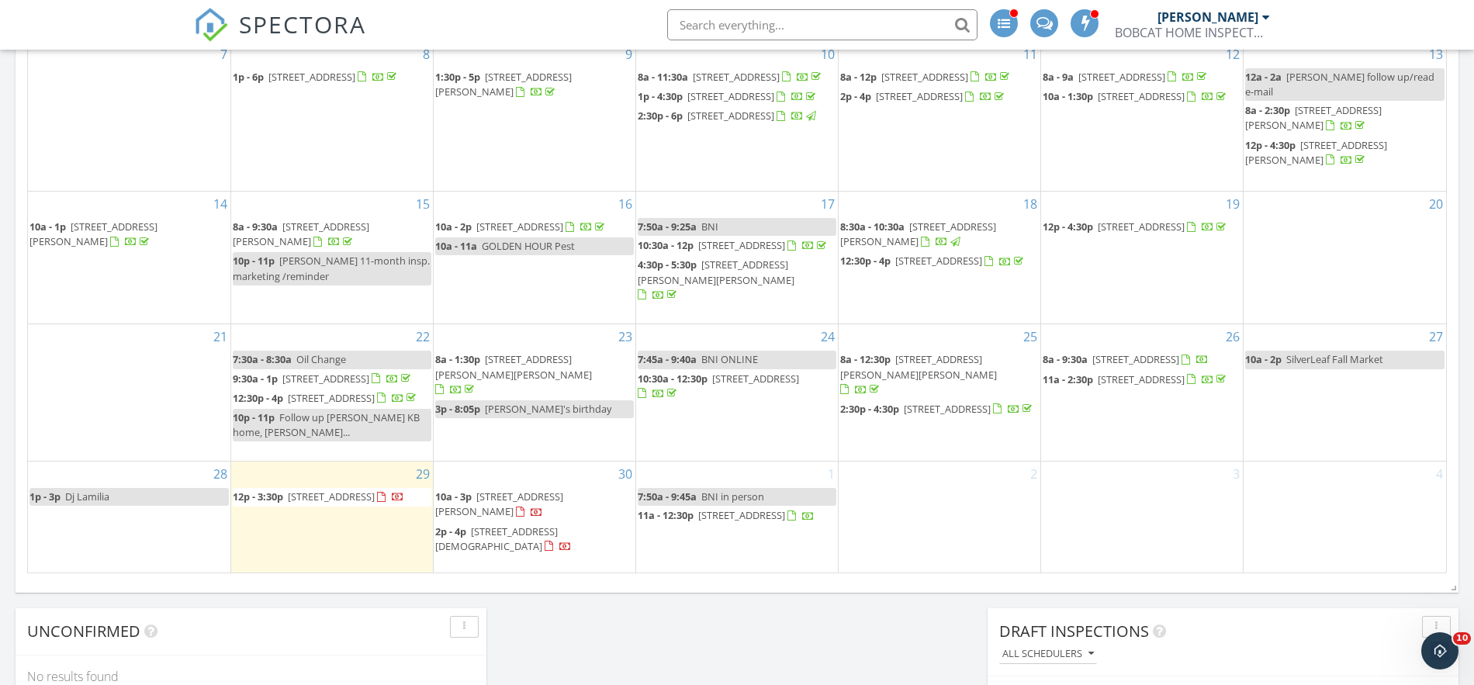
scroll to position [1412, 1475]
click at [306, 503] on span "[STREET_ADDRESS]" at bounding box center [331, 496] width 87 height 14
